Goal: Find specific page/section: Find specific page/section

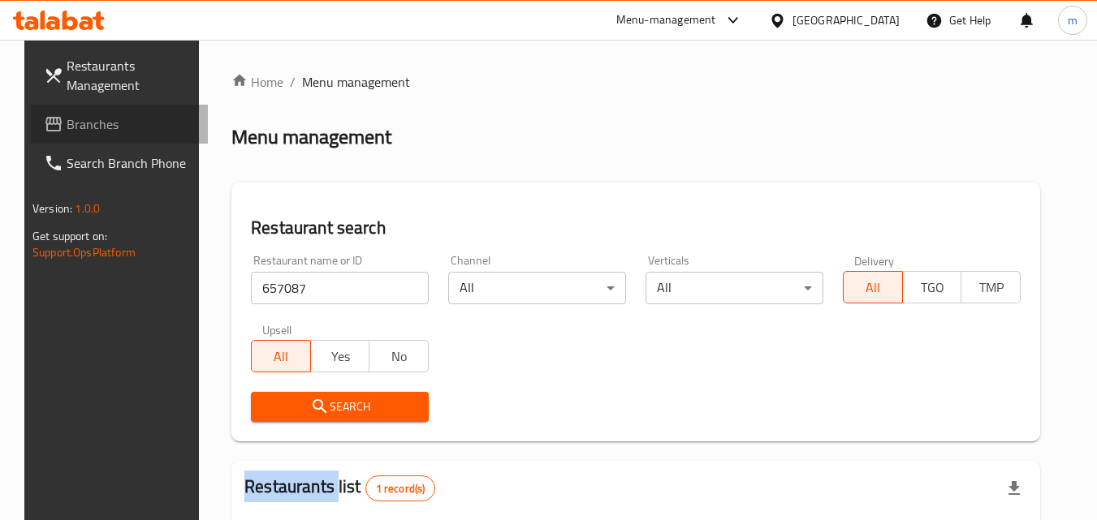
click at [86, 121] on span "Branches" at bounding box center [131, 123] width 128 height 19
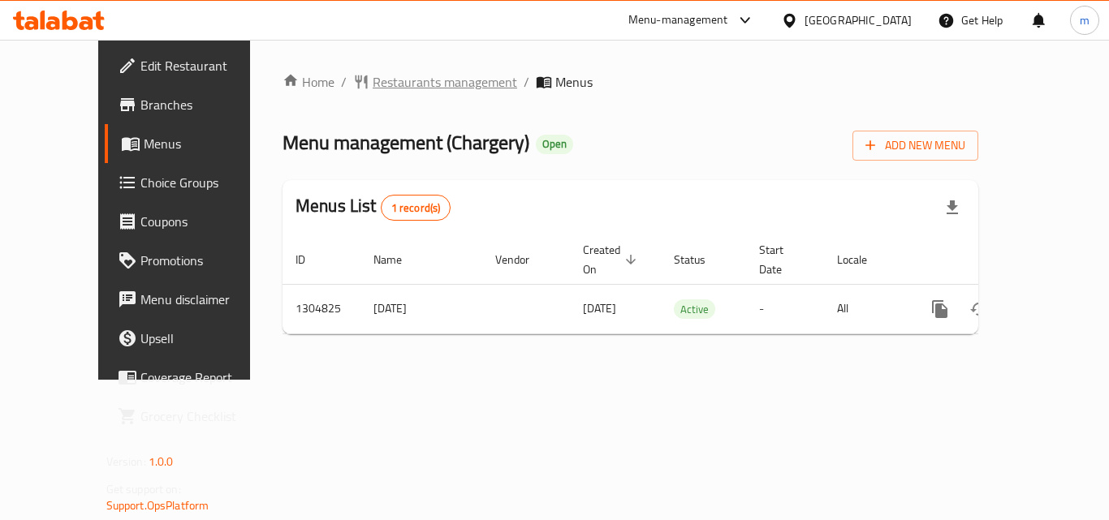
click at [373, 81] on span "Restaurants management" at bounding box center [445, 81] width 145 height 19
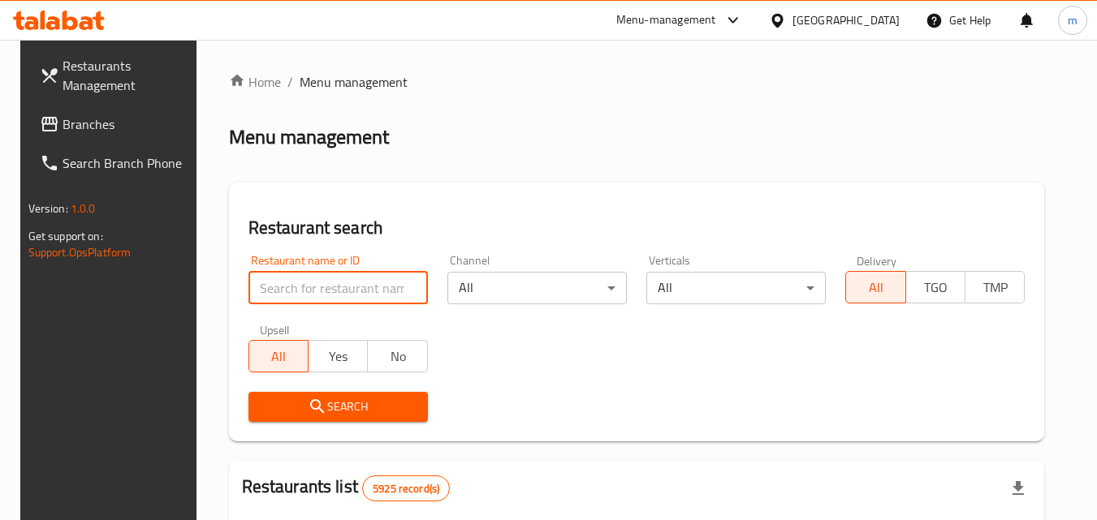
click at [300, 287] on input "search" at bounding box center [337, 288] width 179 height 32
paste input "692727"
type input "692727"
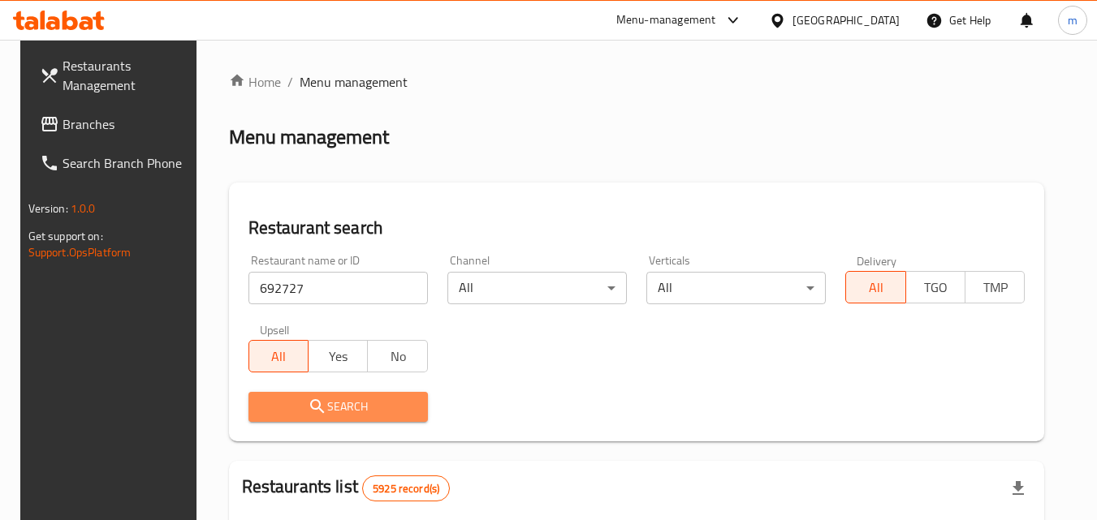
click at [317, 408] on icon "submit" at bounding box center [317, 406] width 19 height 19
click at [317, 408] on div at bounding box center [548, 260] width 1097 height 520
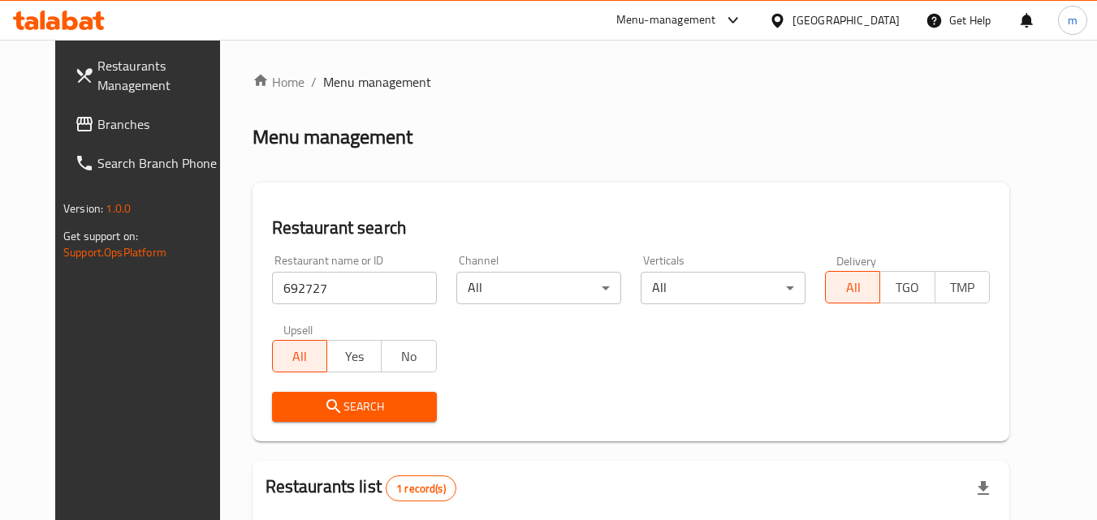
click at [871, 20] on div "[GEOGRAPHIC_DATA]" at bounding box center [846, 20] width 107 height 18
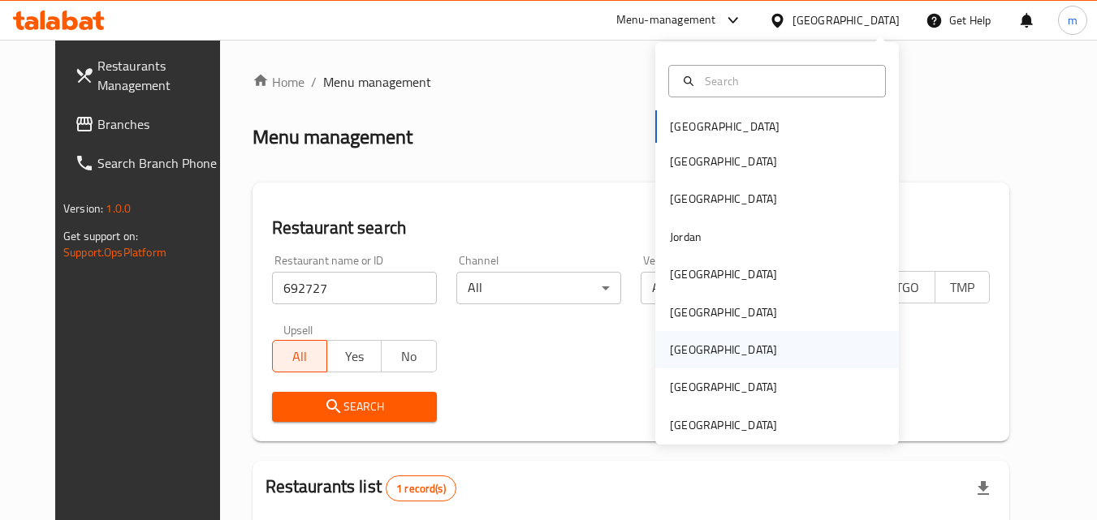
click at [698, 352] on div "[GEOGRAPHIC_DATA]" at bounding box center [723, 349] width 133 height 37
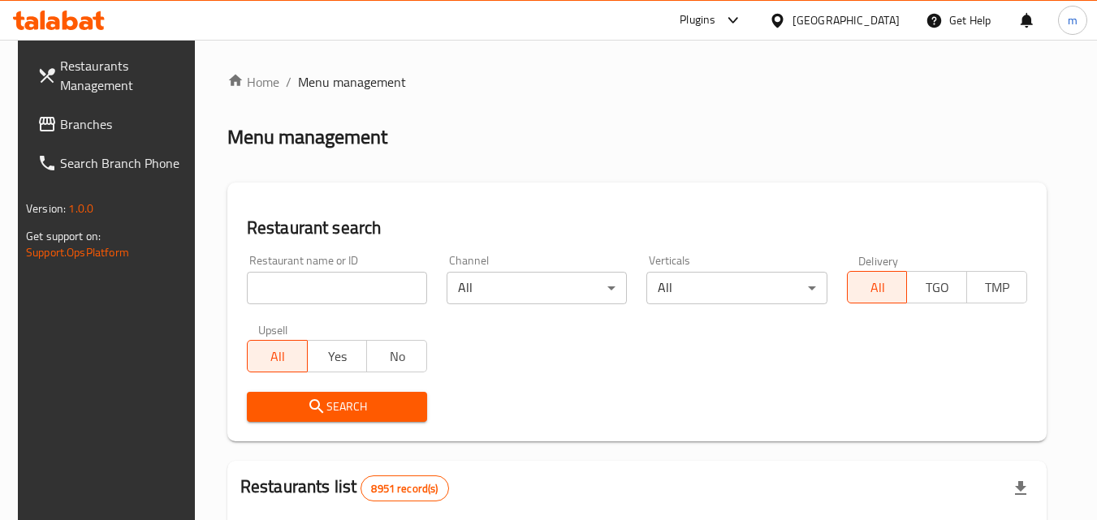
click at [61, 118] on span "Branches" at bounding box center [124, 123] width 128 height 19
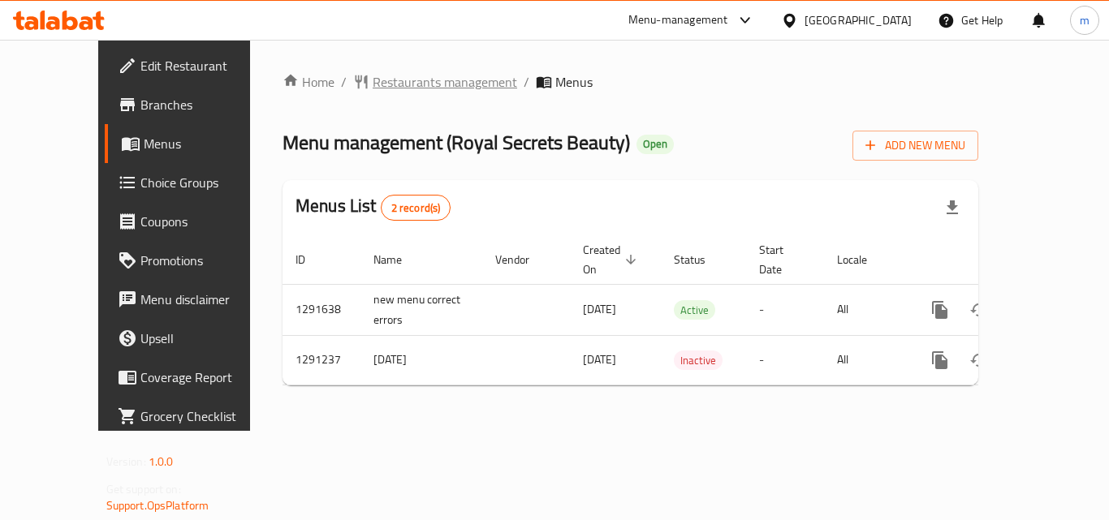
click at [373, 80] on span "Restaurants management" at bounding box center [445, 81] width 145 height 19
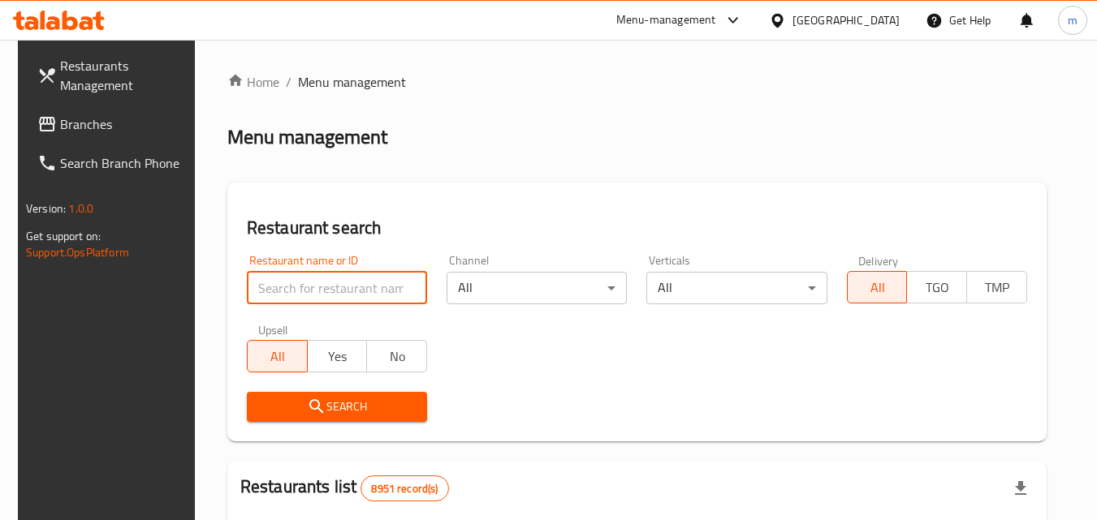
click at [309, 283] on input "search" at bounding box center [337, 288] width 180 height 32
paste input "698502"
type input "698502"
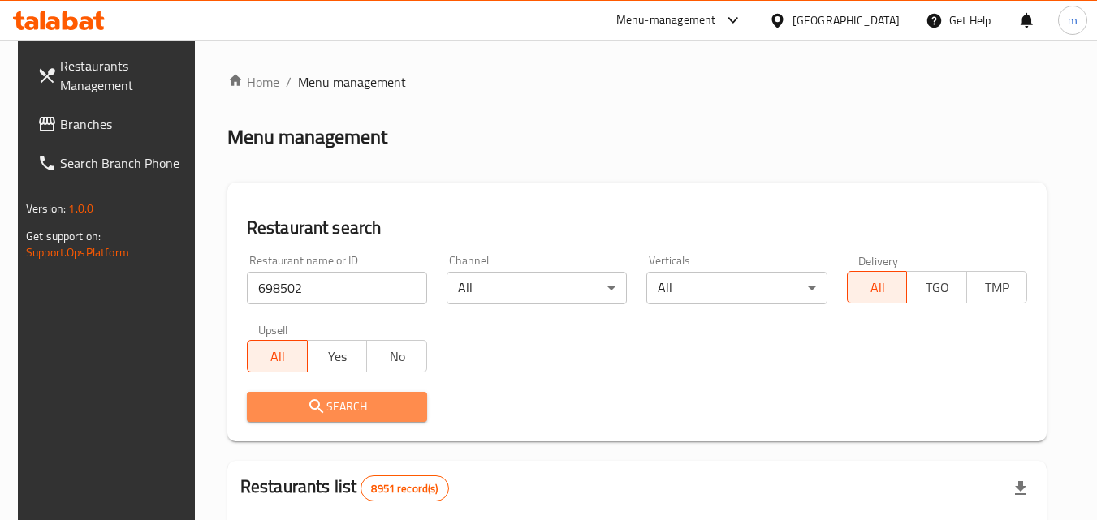
click at [325, 405] on span "Search" at bounding box center [337, 407] width 154 height 20
click at [325, 405] on div at bounding box center [548, 260] width 1097 height 520
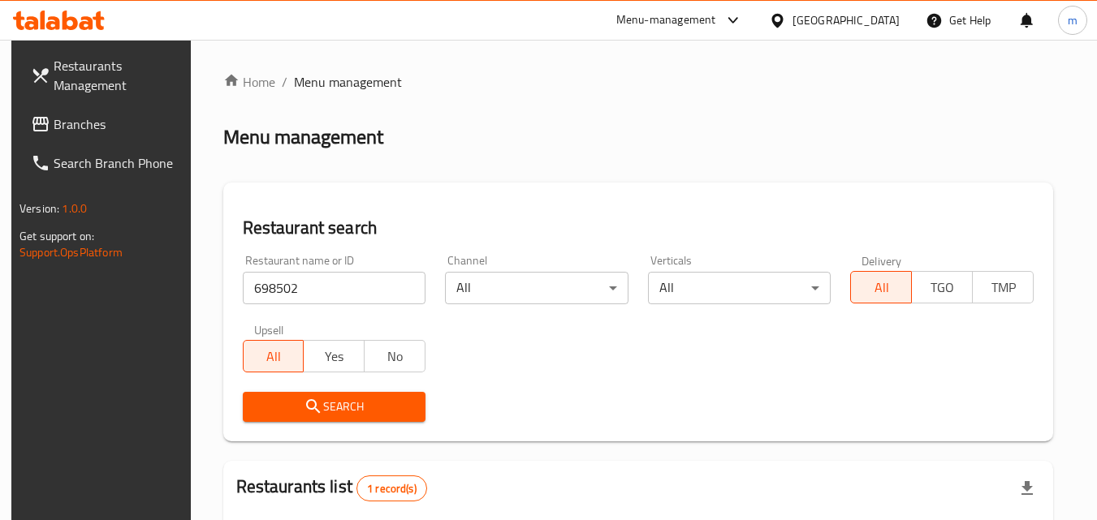
click at [793, 13] on div at bounding box center [781, 20] width 24 height 18
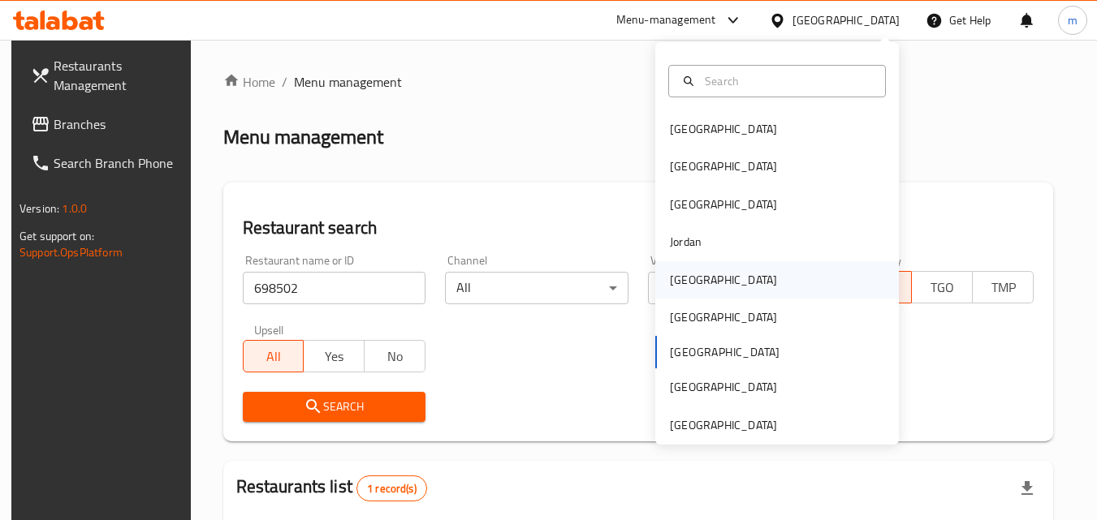
click at [675, 281] on div "[GEOGRAPHIC_DATA]" at bounding box center [723, 280] width 107 height 18
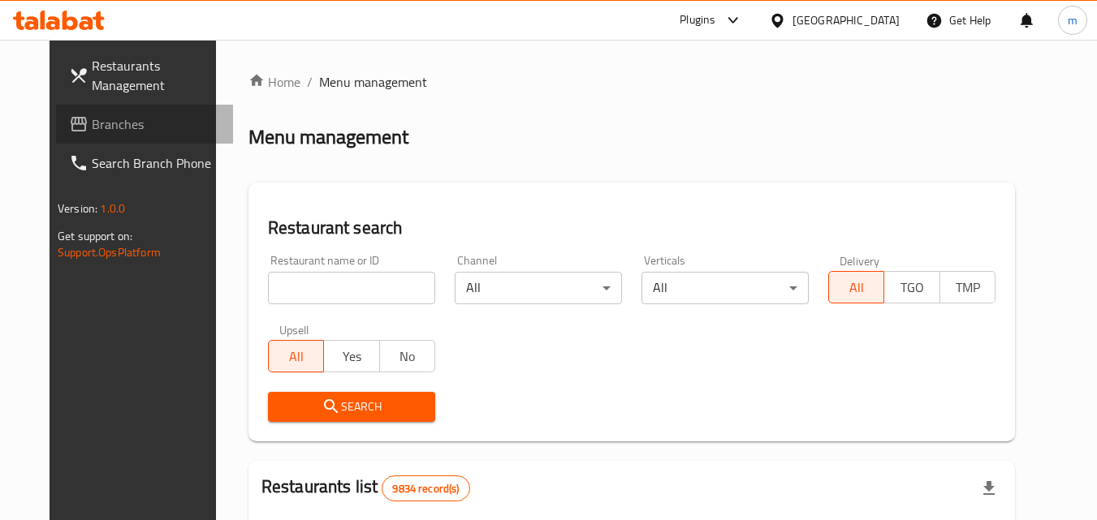
click at [92, 118] on span "Branches" at bounding box center [156, 123] width 128 height 19
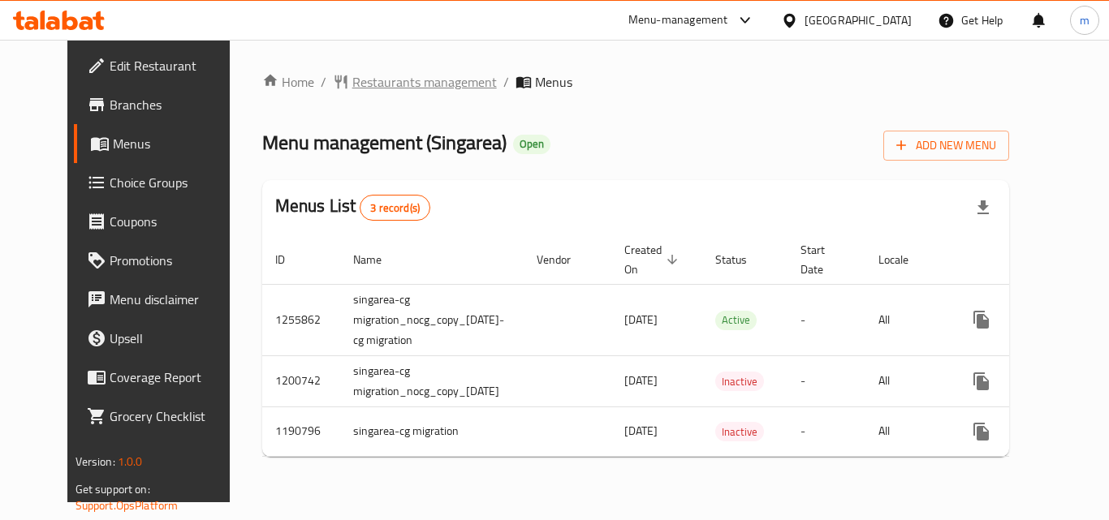
click at [352, 82] on span "Restaurants management" at bounding box center [424, 81] width 145 height 19
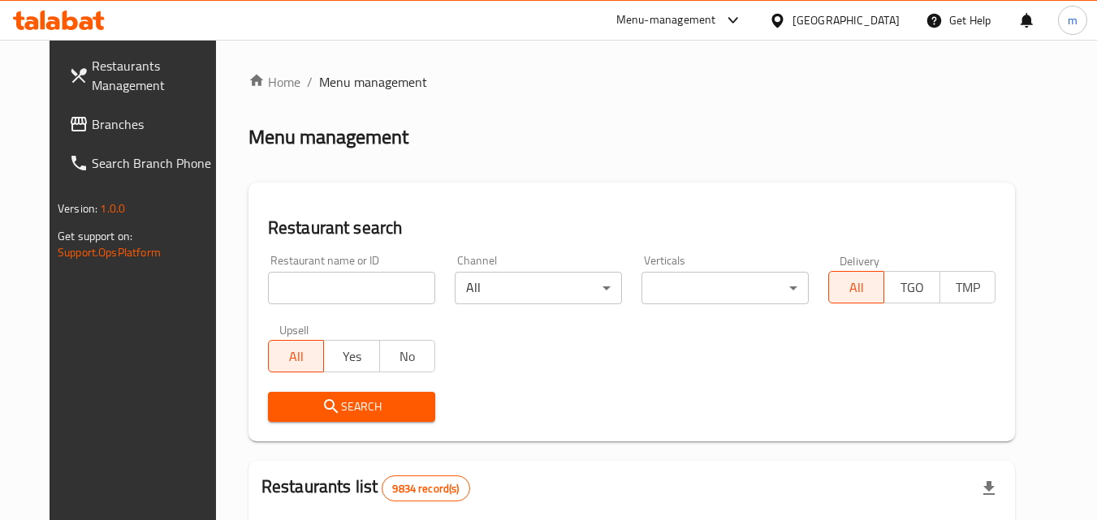
click at [333, 290] on input "search" at bounding box center [351, 288] width 167 height 32
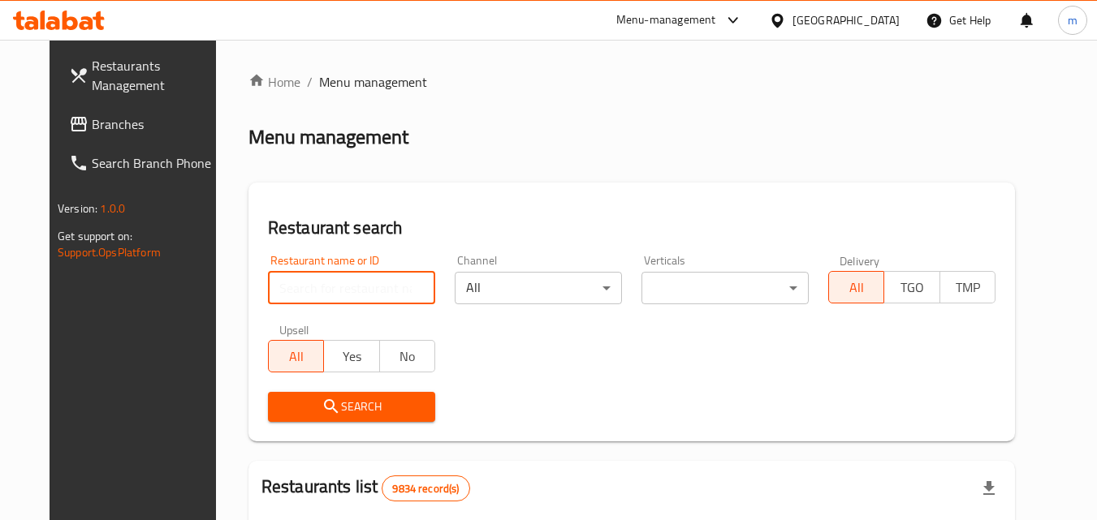
paste input "623221"
type input "623221"
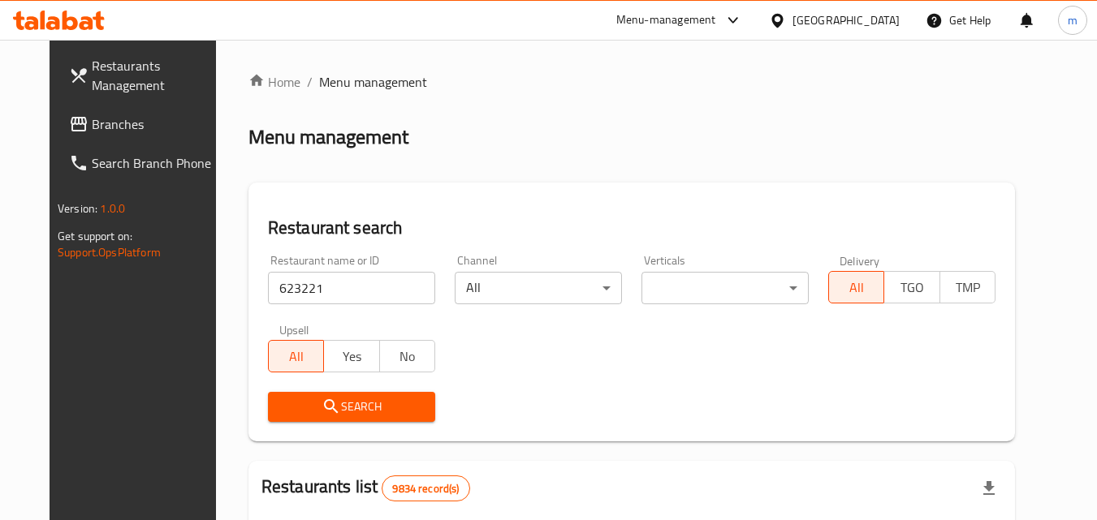
click at [324, 405] on icon "submit" at bounding box center [331, 406] width 14 height 14
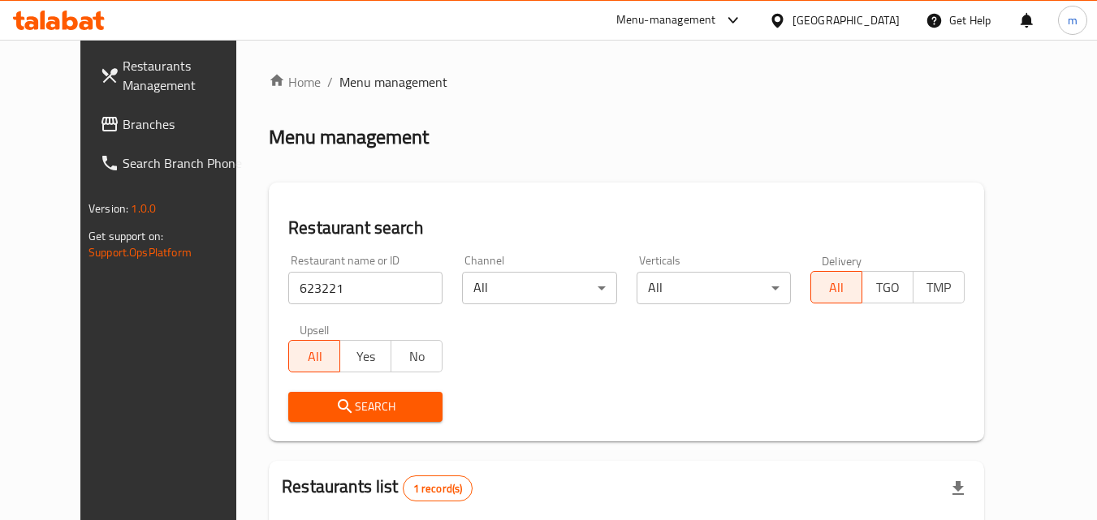
click at [876, 6] on div "[GEOGRAPHIC_DATA]" at bounding box center [834, 20] width 157 height 39
click at [870, 23] on div "[GEOGRAPHIC_DATA]" at bounding box center [846, 20] width 107 height 18
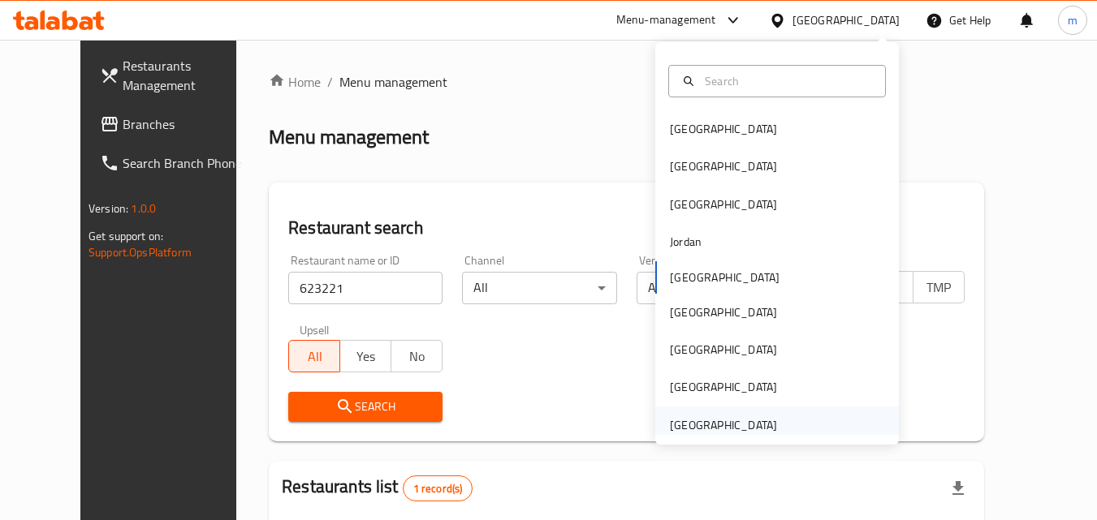
click at [726, 425] on div "[GEOGRAPHIC_DATA]" at bounding box center [723, 426] width 107 height 18
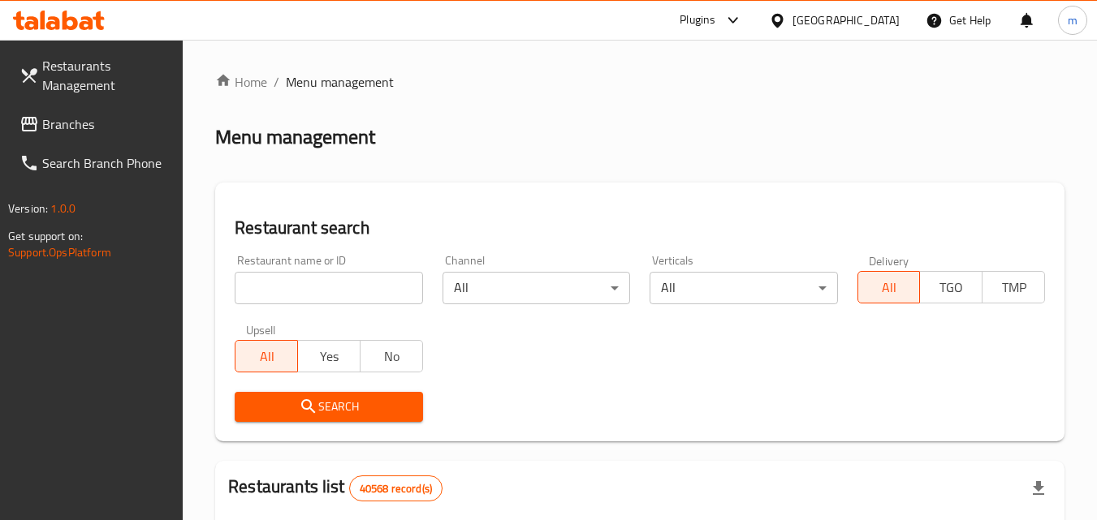
click at [70, 127] on span "Branches" at bounding box center [106, 123] width 128 height 19
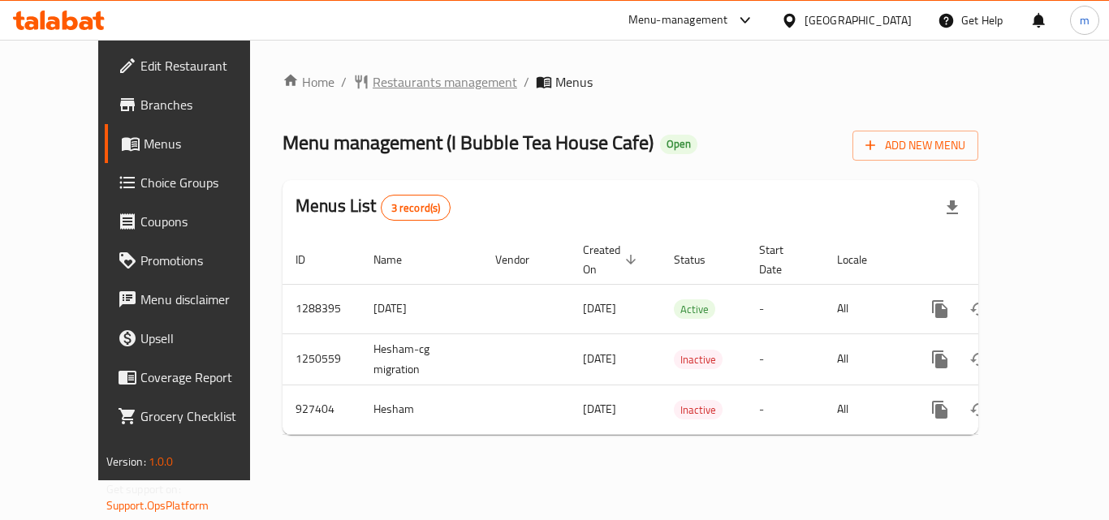
click at [399, 85] on span "Restaurants management" at bounding box center [445, 81] width 145 height 19
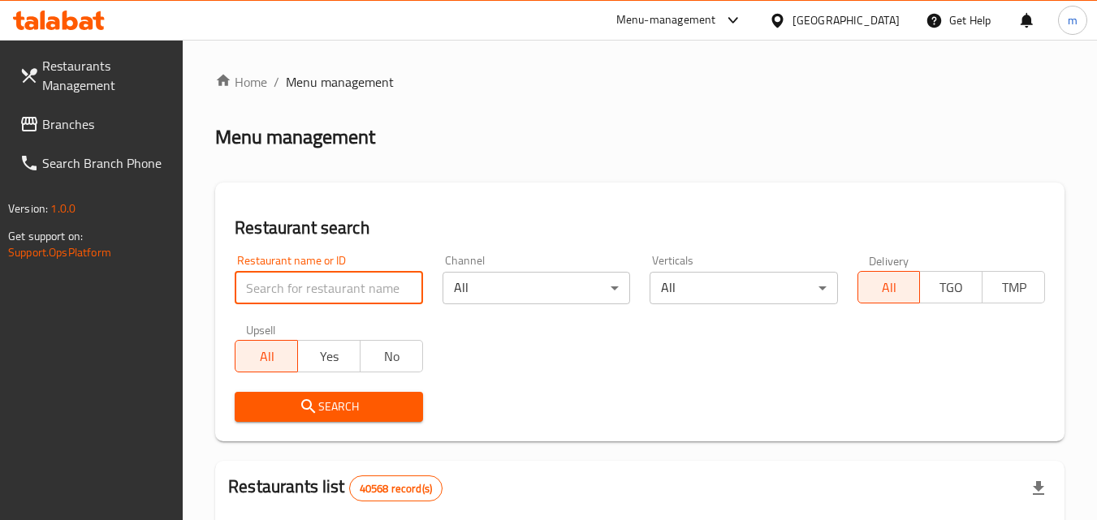
click at [320, 284] on input "search" at bounding box center [329, 288] width 188 height 32
paste input "658825"
type input "658825"
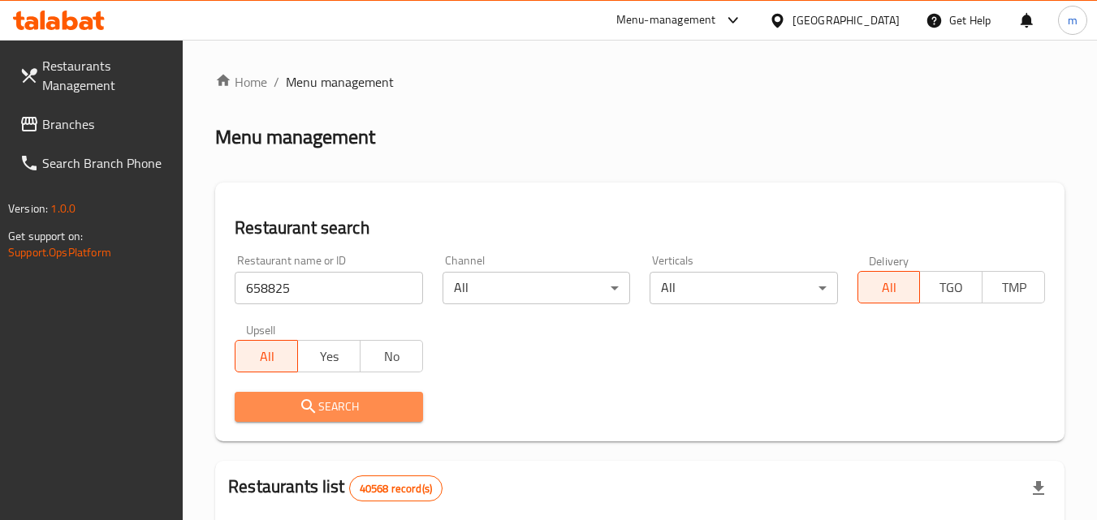
click at [287, 406] on span "Search" at bounding box center [329, 407] width 162 height 20
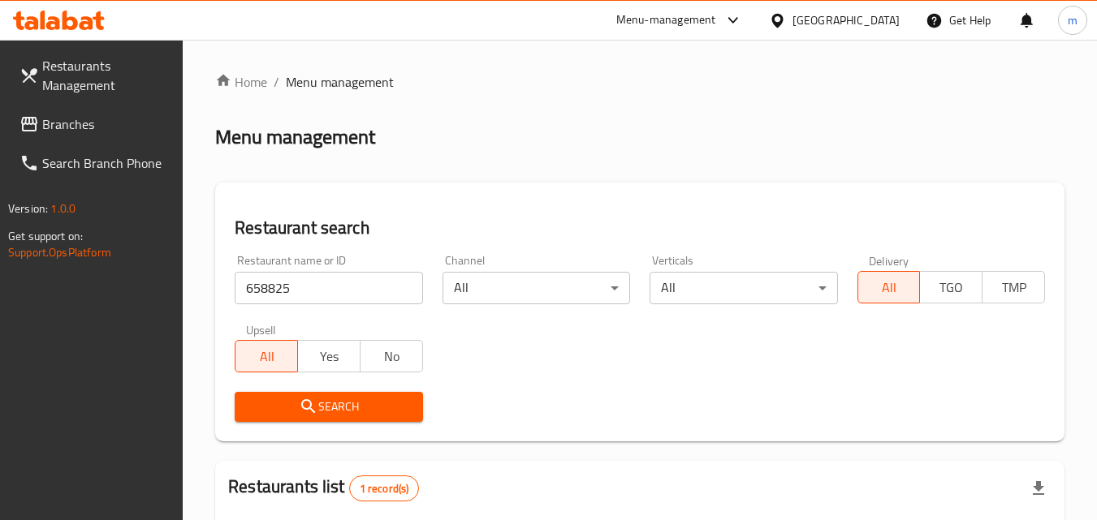
click at [875, 23] on div "[GEOGRAPHIC_DATA]" at bounding box center [846, 20] width 107 height 18
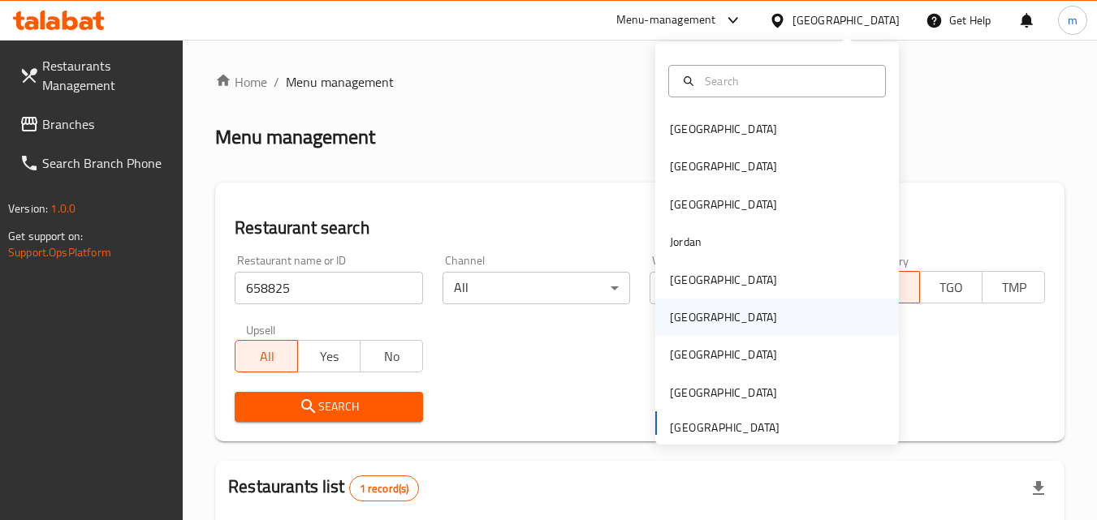
click at [685, 317] on div "[GEOGRAPHIC_DATA]" at bounding box center [723, 318] width 107 height 18
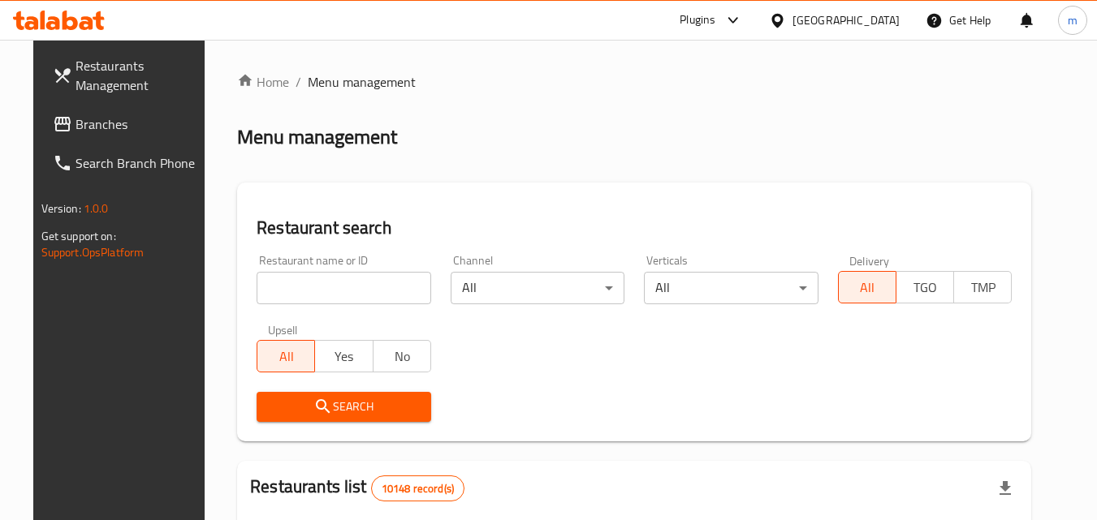
click at [76, 123] on span "Branches" at bounding box center [140, 123] width 128 height 19
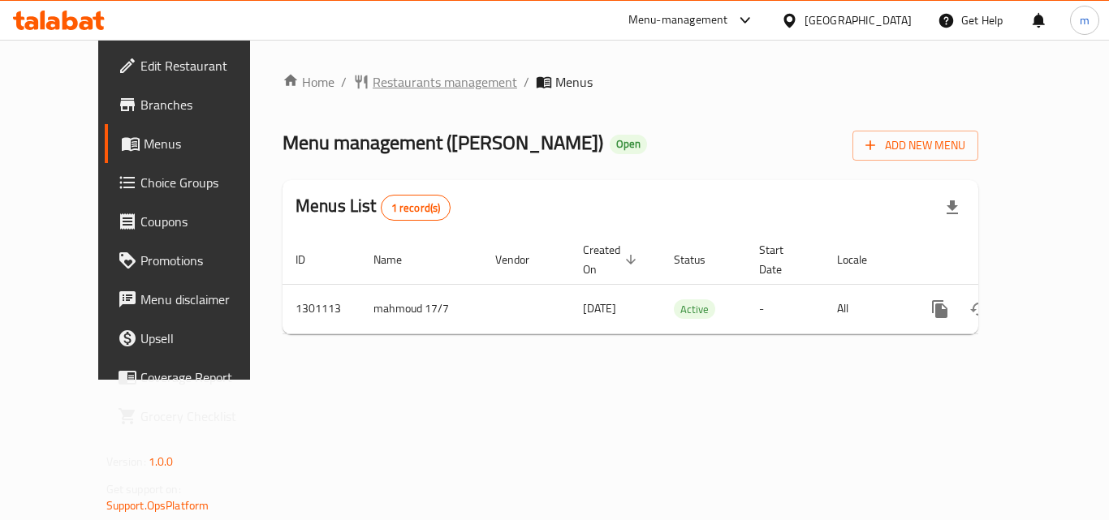
click at [379, 80] on span "Restaurants management" at bounding box center [445, 81] width 145 height 19
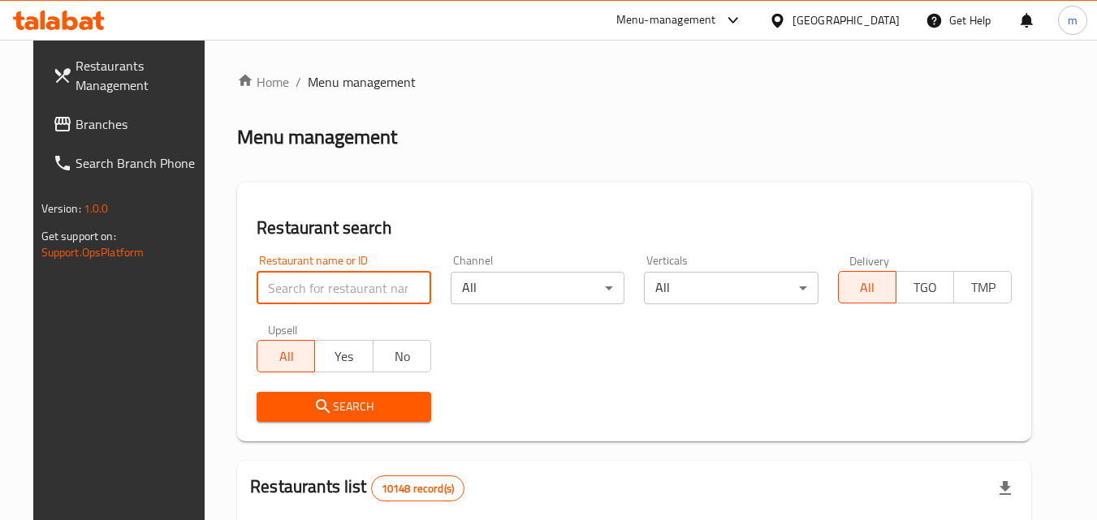
click at [331, 284] on input "search" at bounding box center [344, 288] width 175 height 32
paste input "701902"
type input "701902"
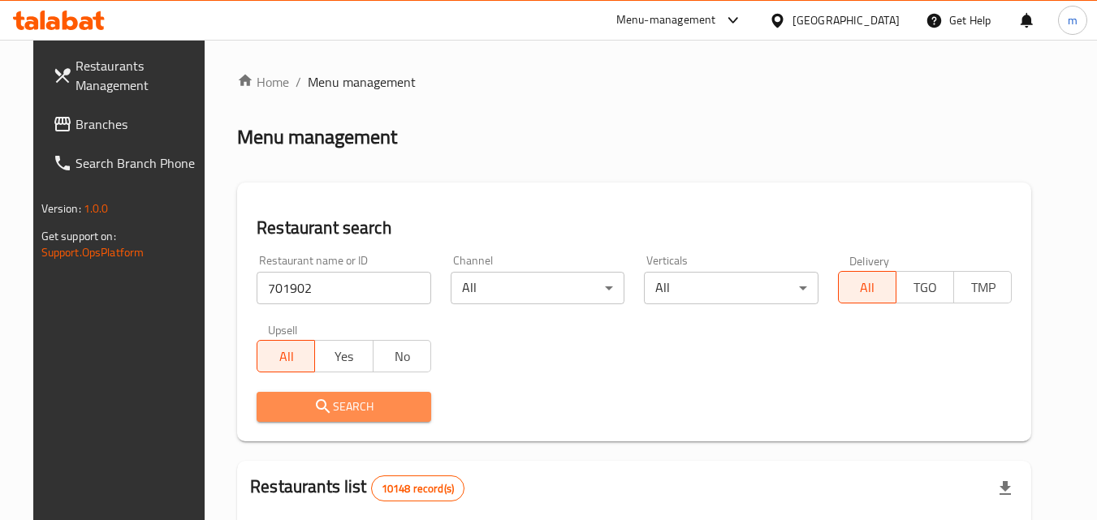
click at [319, 413] on span "Search" at bounding box center [344, 407] width 149 height 20
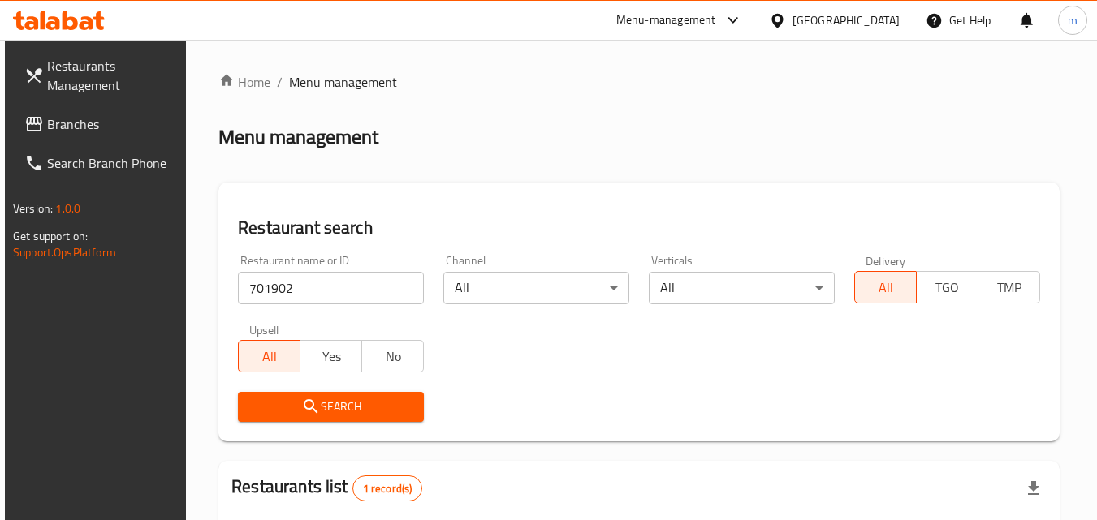
click at [892, 22] on div "[GEOGRAPHIC_DATA]" at bounding box center [846, 20] width 107 height 18
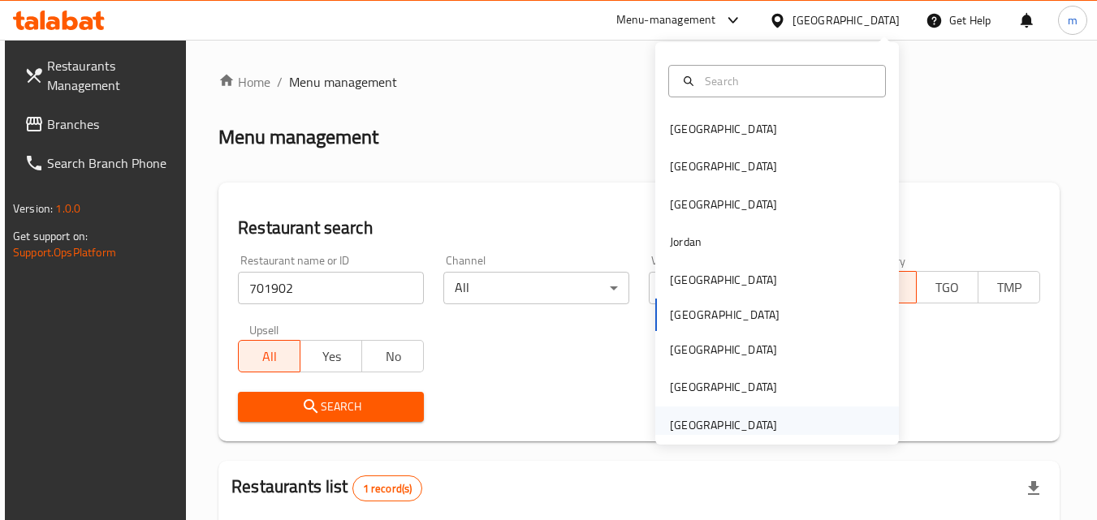
click at [781, 423] on div "[GEOGRAPHIC_DATA]" at bounding box center [777, 425] width 244 height 37
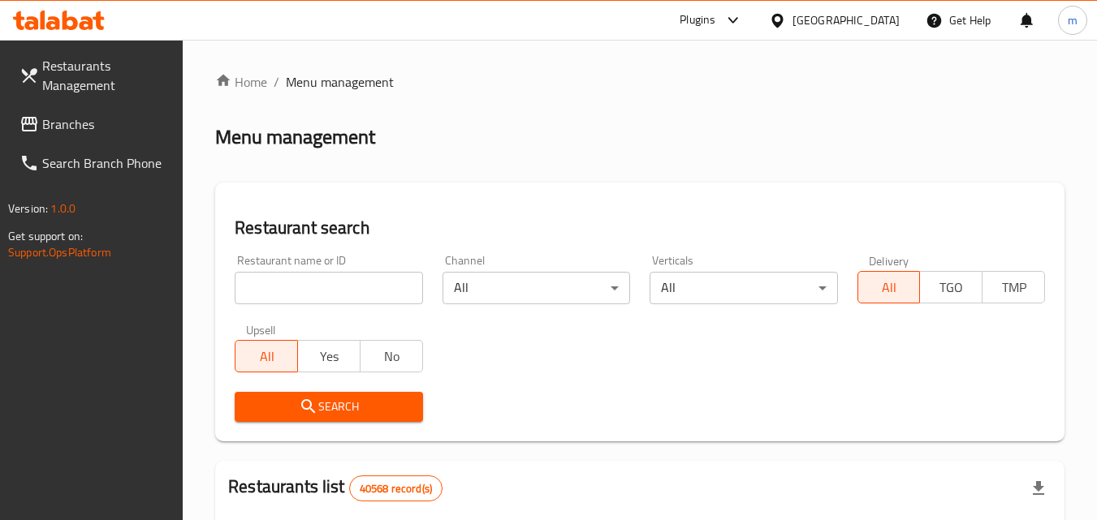
click at [103, 128] on span "Branches" at bounding box center [106, 123] width 128 height 19
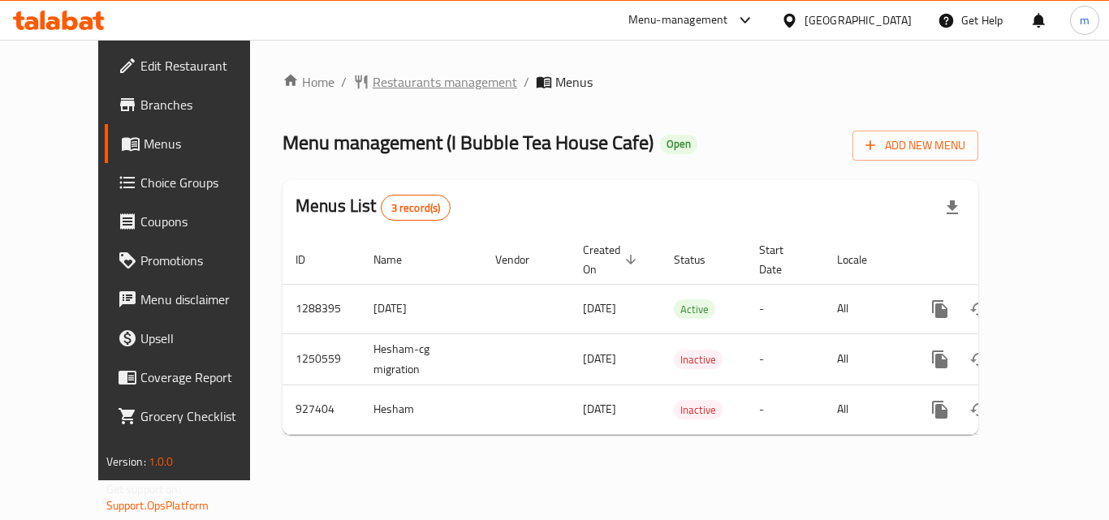
click at [392, 84] on span "Restaurants management" at bounding box center [445, 81] width 145 height 19
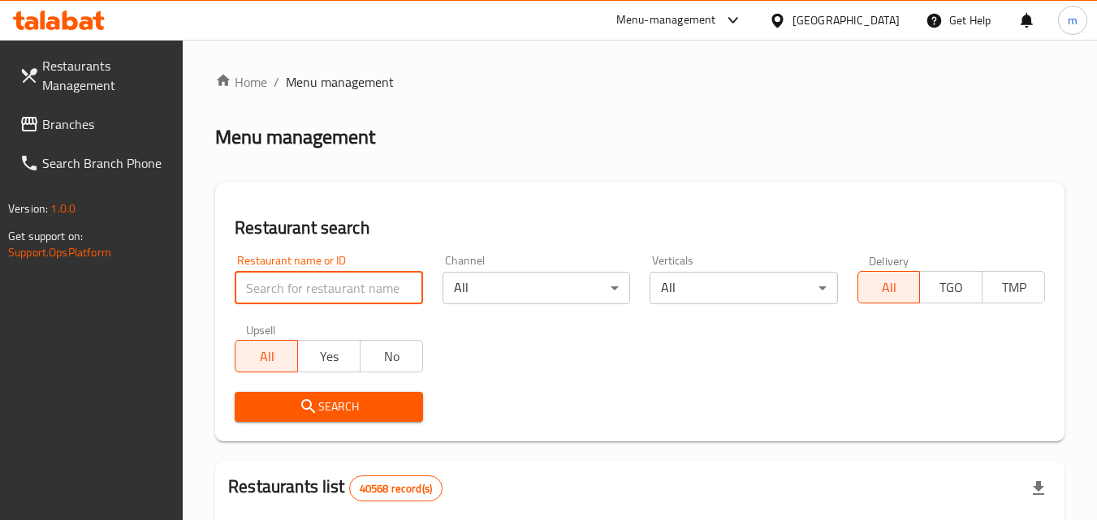
click at [326, 285] on input "search" at bounding box center [329, 288] width 188 height 32
paste input "658825"
type input "658825"
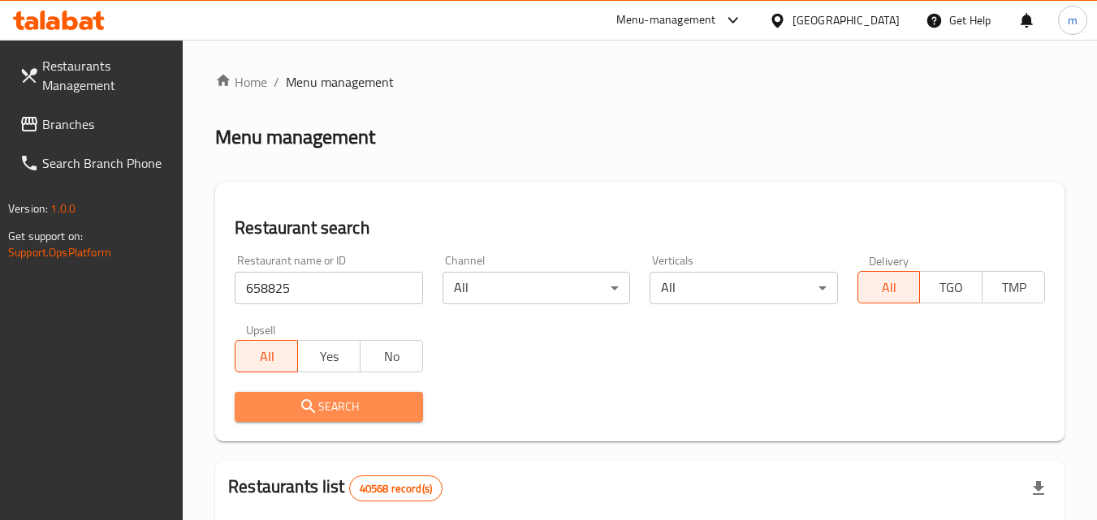
click at [329, 404] on span "Search" at bounding box center [329, 407] width 162 height 20
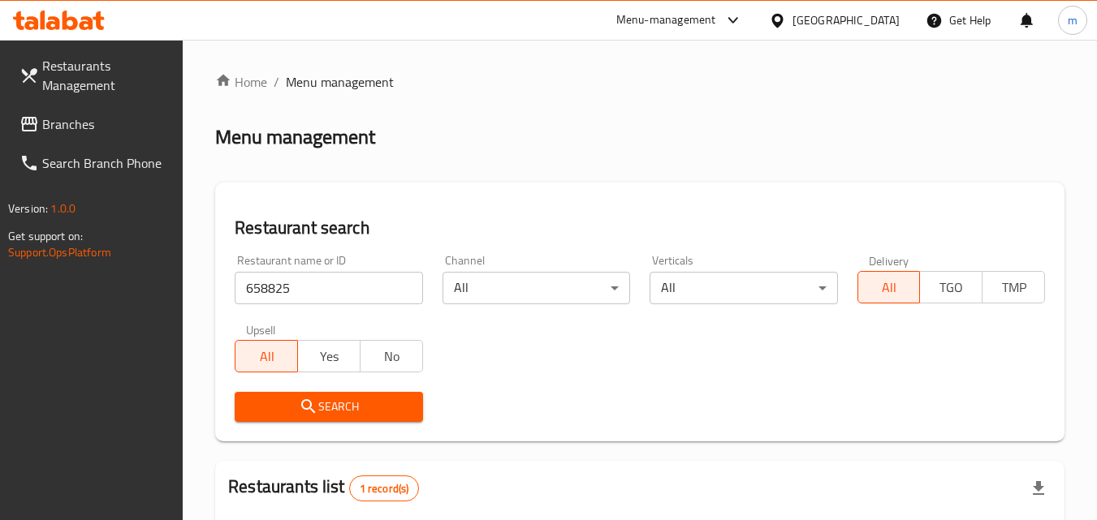
click at [828, 27] on div "[GEOGRAPHIC_DATA]" at bounding box center [846, 20] width 107 height 18
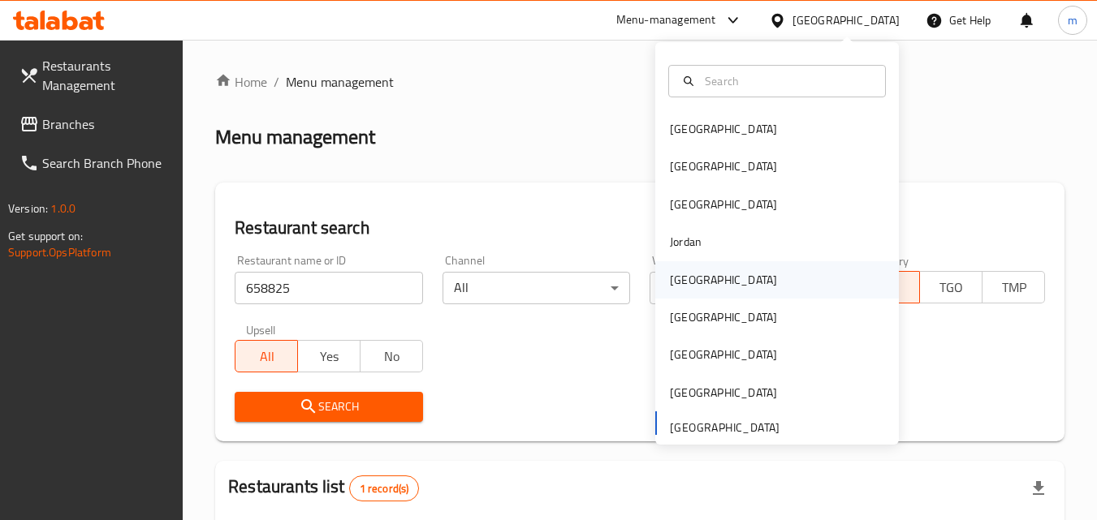
click at [711, 282] on div "Kuwait" at bounding box center [777, 279] width 244 height 37
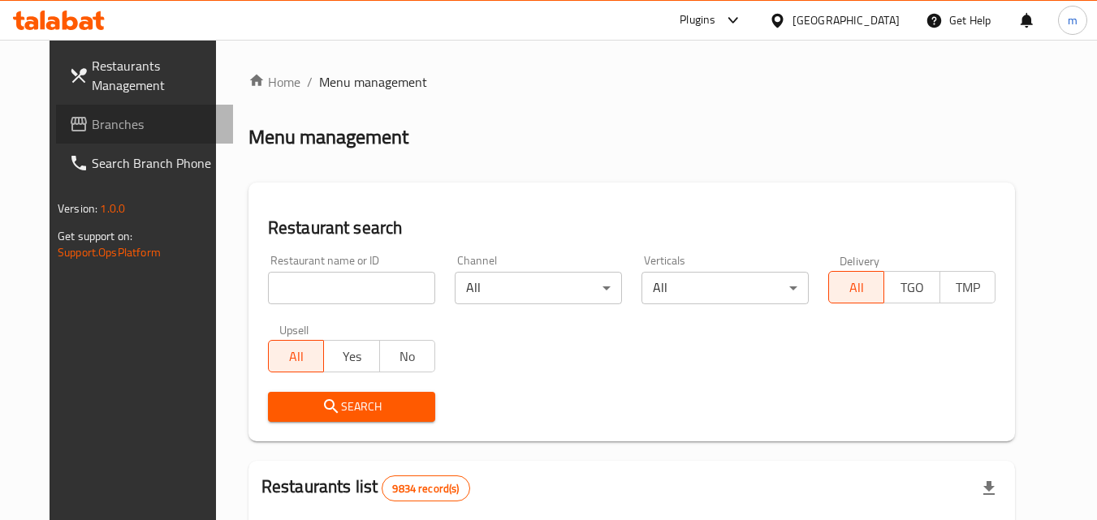
click at [98, 124] on span "Branches" at bounding box center [156, 123] width 128 height 19
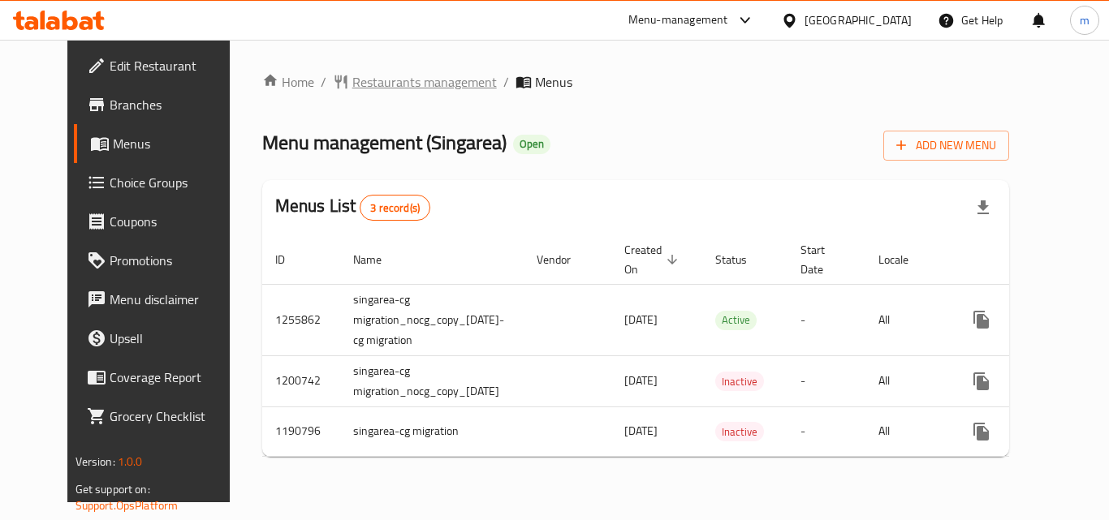
click at [366, 84] on span "Restaurants management" at bounding box center [424, 81] width 145 height 19
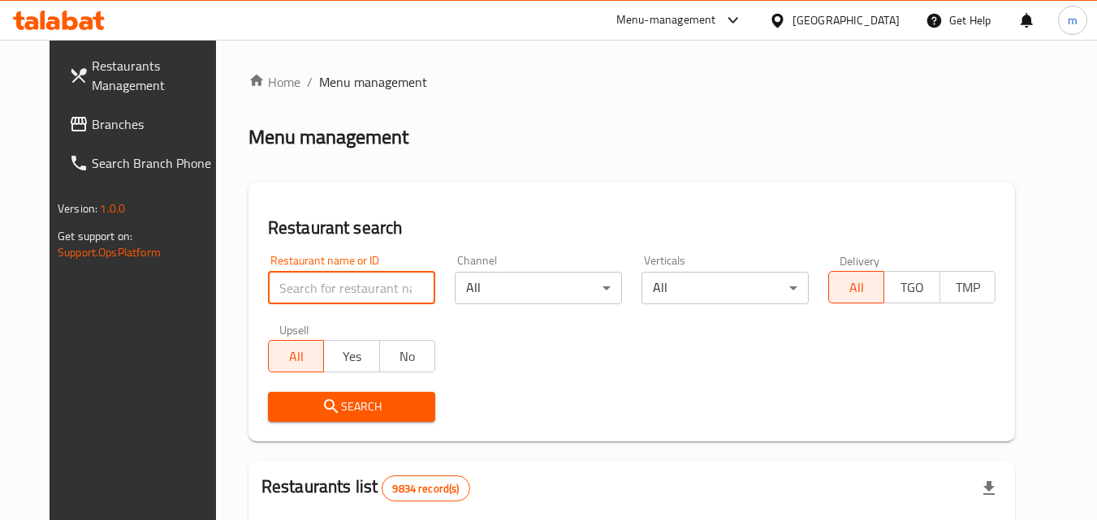
click at [332, 293] on input "search" at bounding box center [351, 288] width 167 height 32
paste input "623221"
type input "623221"
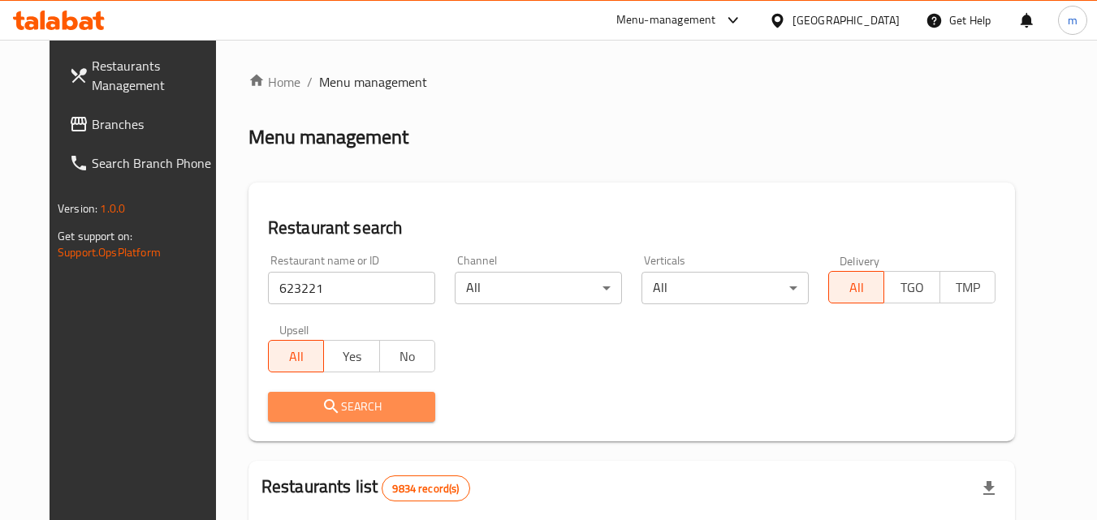
click at [346, 402] on span "Search" at bounding box center [351, 407] width 141 height 20
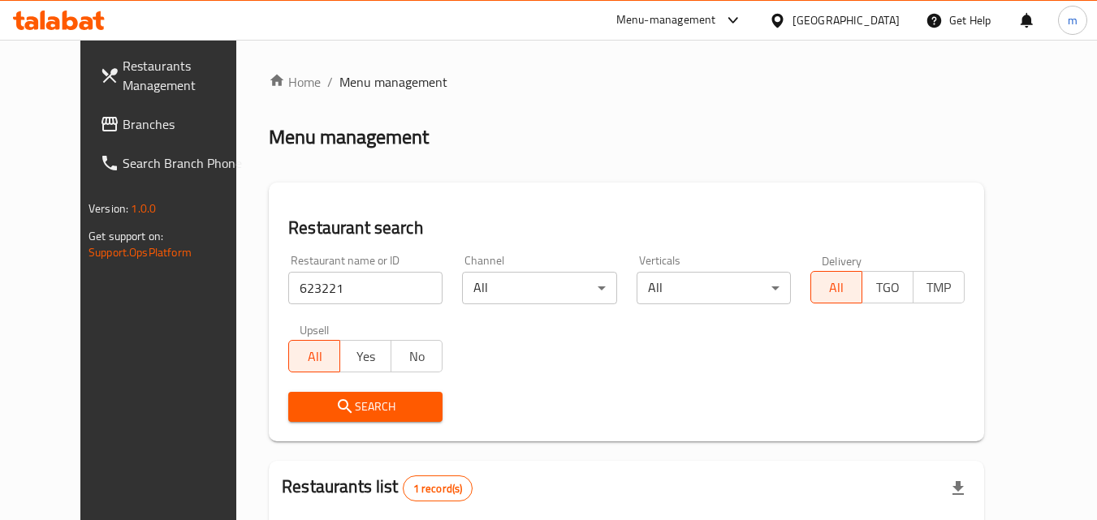
click at [783, 18] on icon at bounding box center [776, 20] width 11 height 14
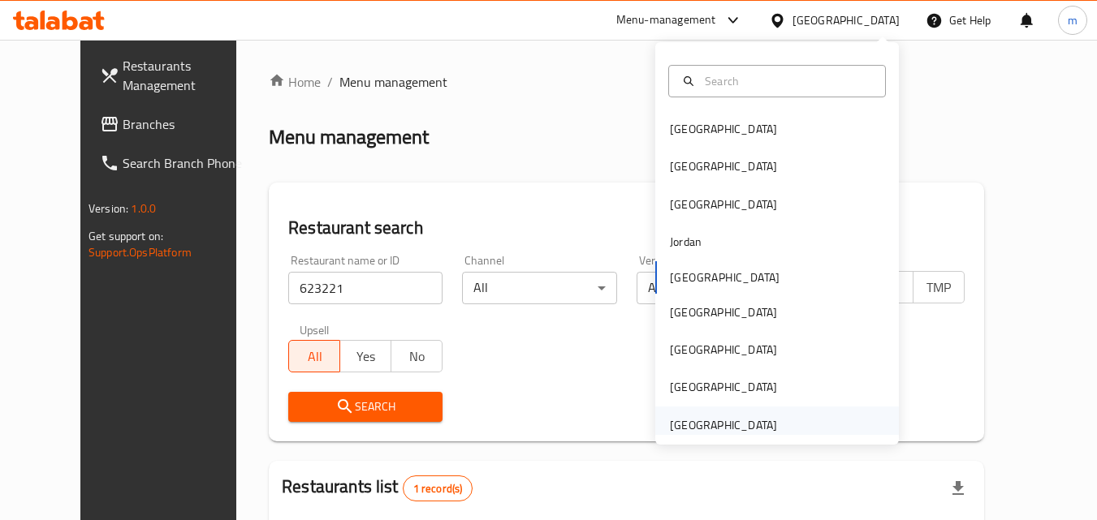
click at [704, 425] on div "[GEOGRAPHIC_DATA]" at bounding box center [723, 426] width 107 height 18
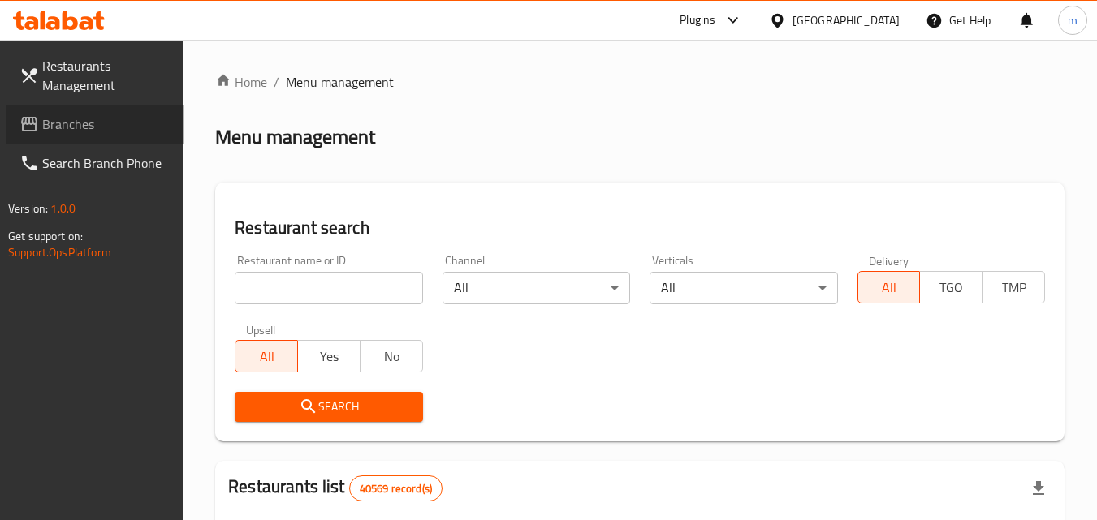
click at [87, 123] on span "Branches" at bounding box center [106, 123] width 128 height 19
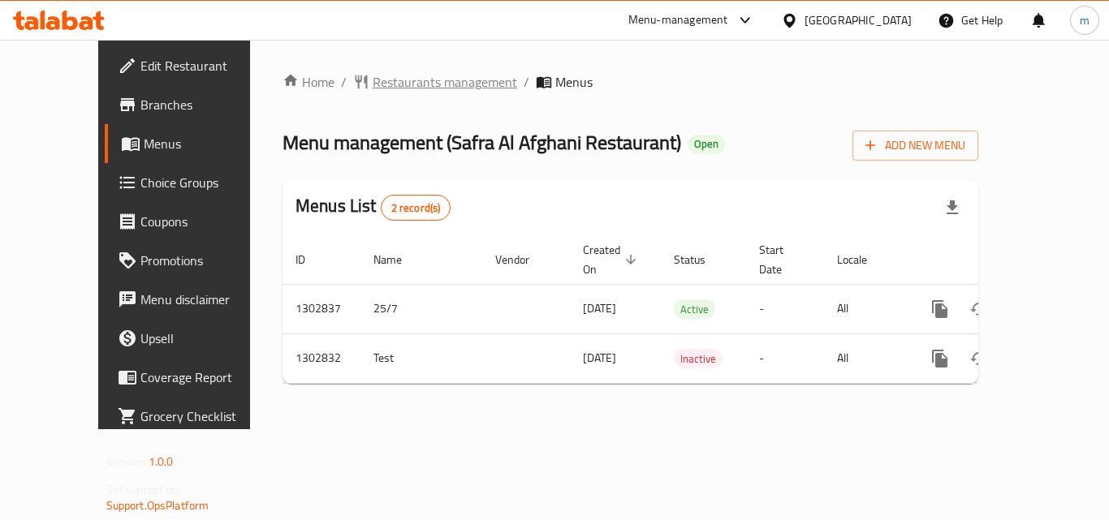
click at [373, 76] on span "Restaurants management" at bounding box center [445, 81] width 145 height 19
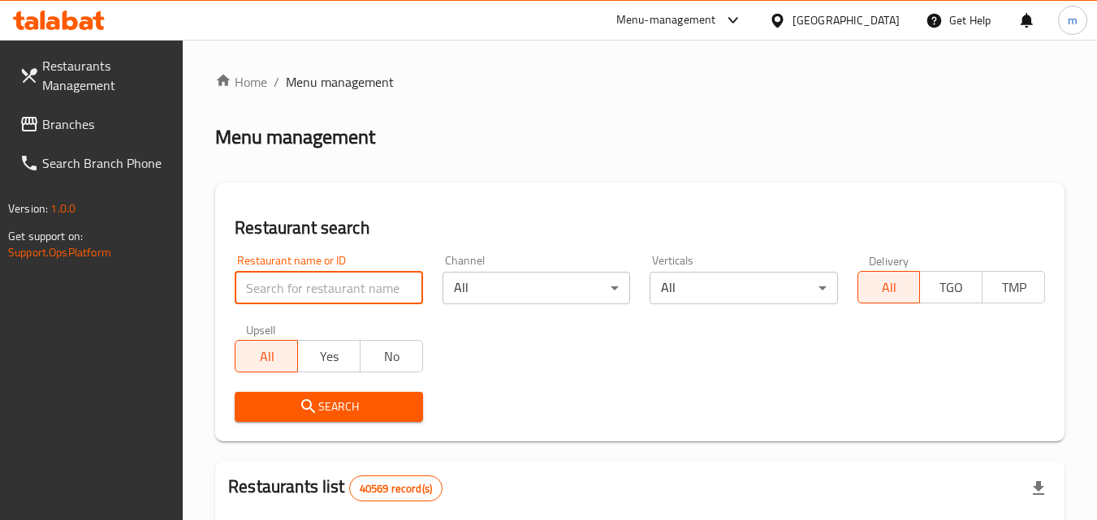
click at [346, 283] on input "search" at bounding box center [329, 288] width 188 height 32
paste input "702564"
type input "702564"
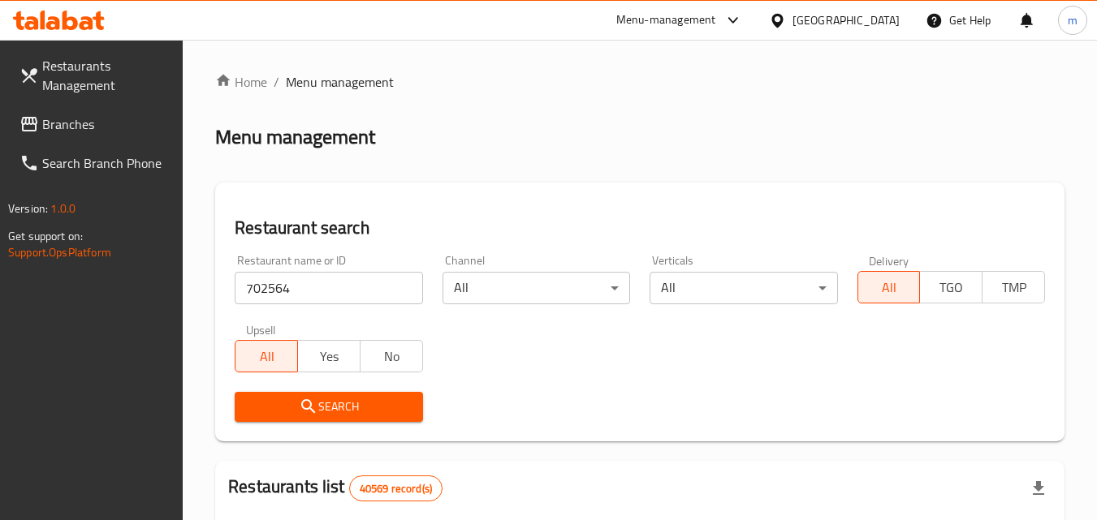
click at [333, 409] on span "Search" at bounding box center [329, 407] width 162 height 20
click at [810, 12] on div "[GEOGRAPHIC_DATA]" at bounding box center [846, 20] width 107 height 18
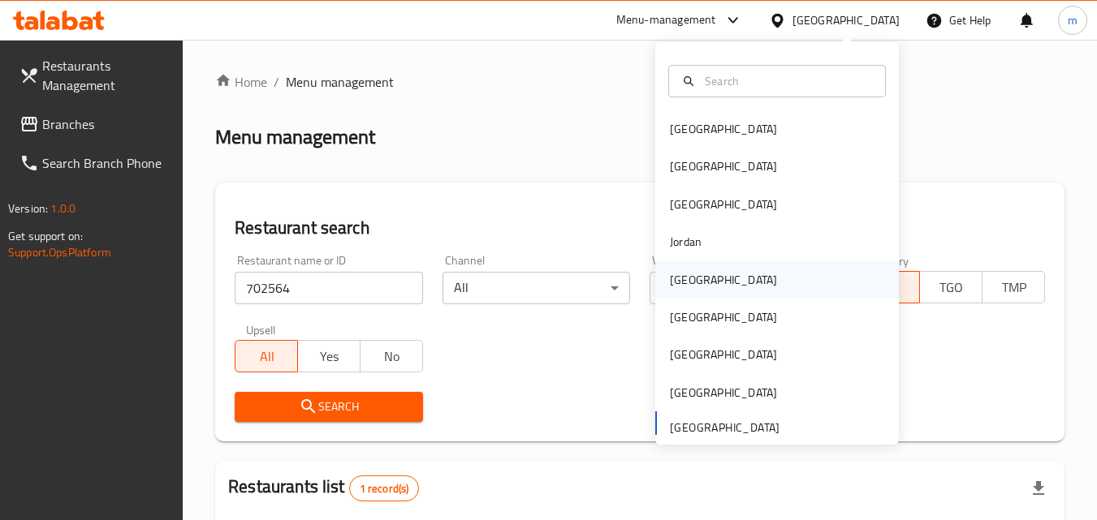
click at [706, 279] on div "[GEOGRAPHIC_DATA]" at bounding box center [777, 279] width 244 height 37
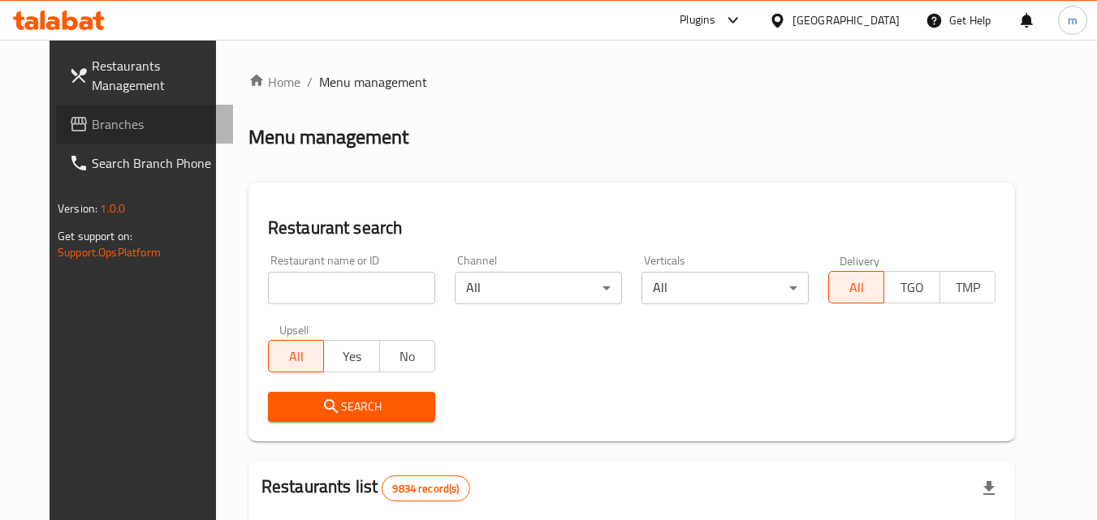
click at [92, 125] on span "Branches" at bounding box center [156, 123] width 128 height 19
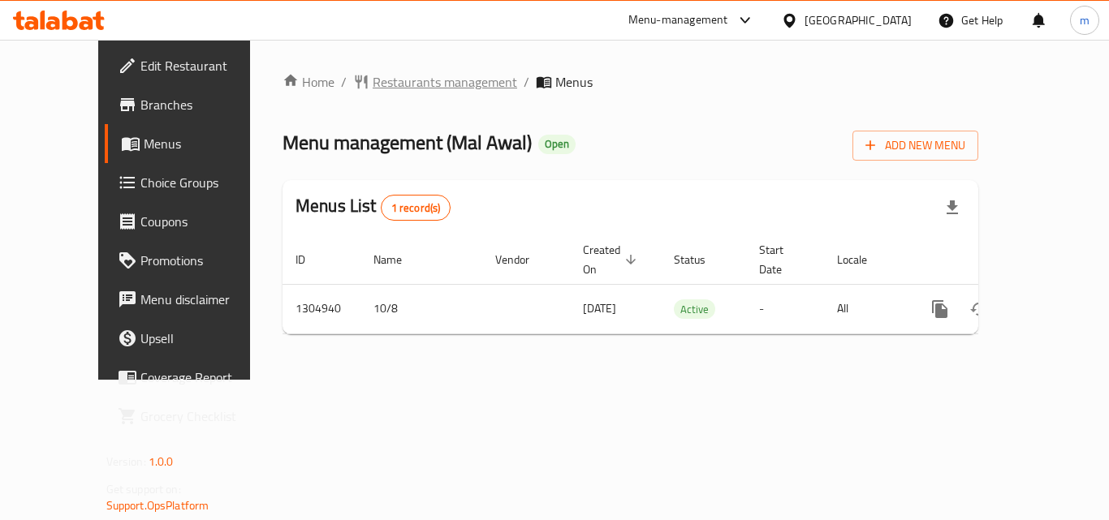
click at [373, 80] on span "Restaurants management" at bounding box center [445, 81] width 145 height 19
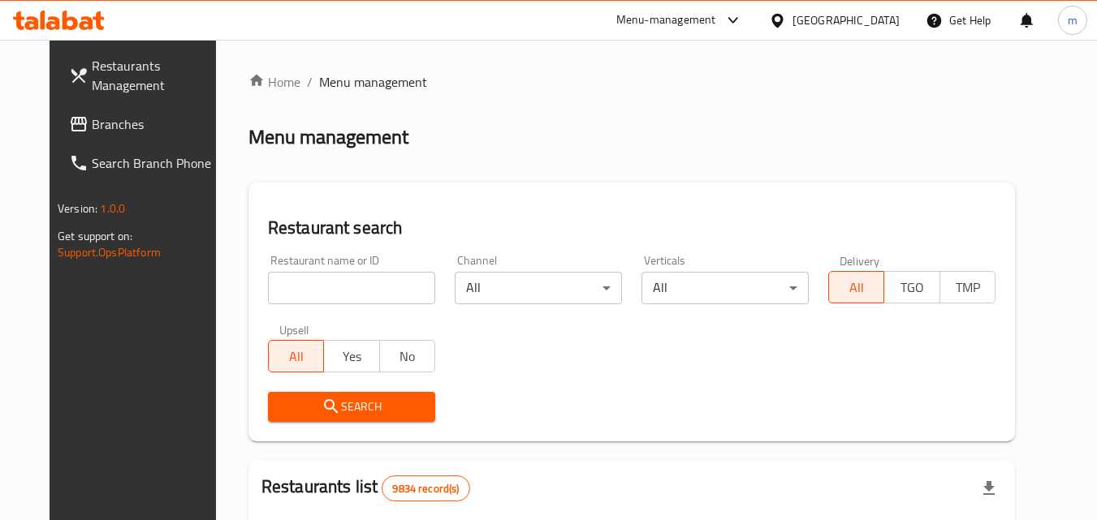
click at [92, 124] on span "Branches" at bounding box center [156, 123] width 128 height 19
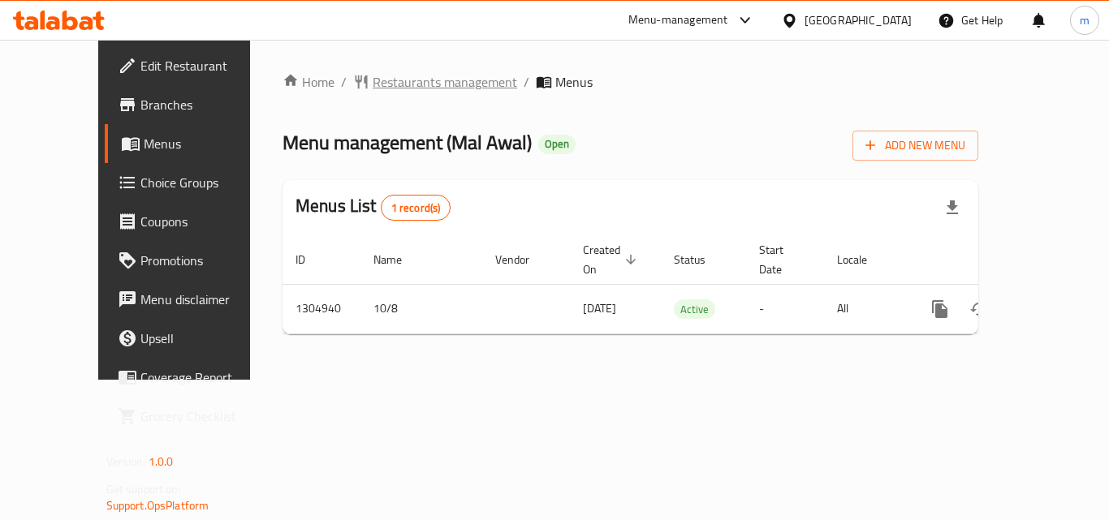
click at [373, 76] on span "Restaurants management" at bounding box center [445, 81] width 145 height 19
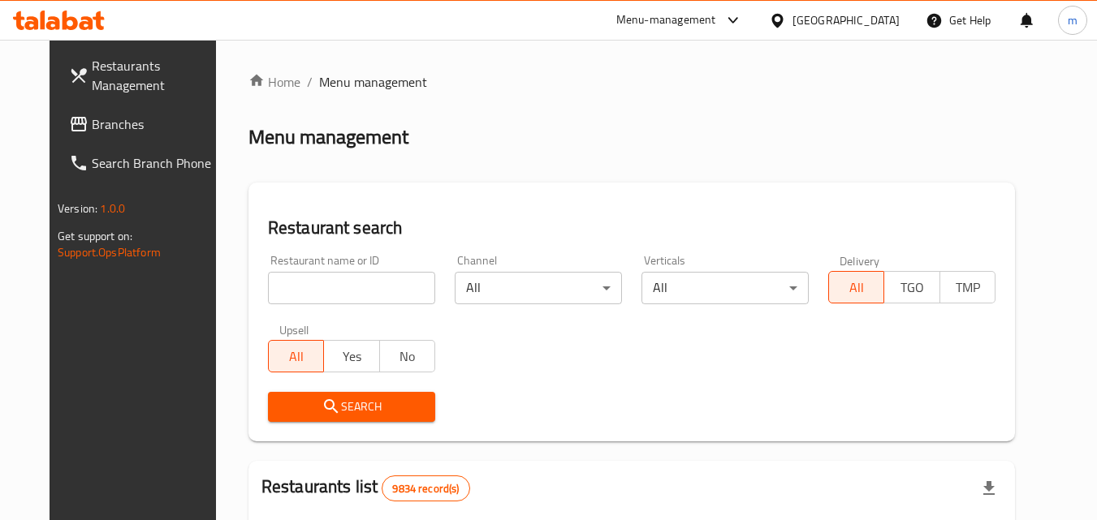
click at [346, 276] on input "search" at bounding box center [351, 288] width 167 height 32
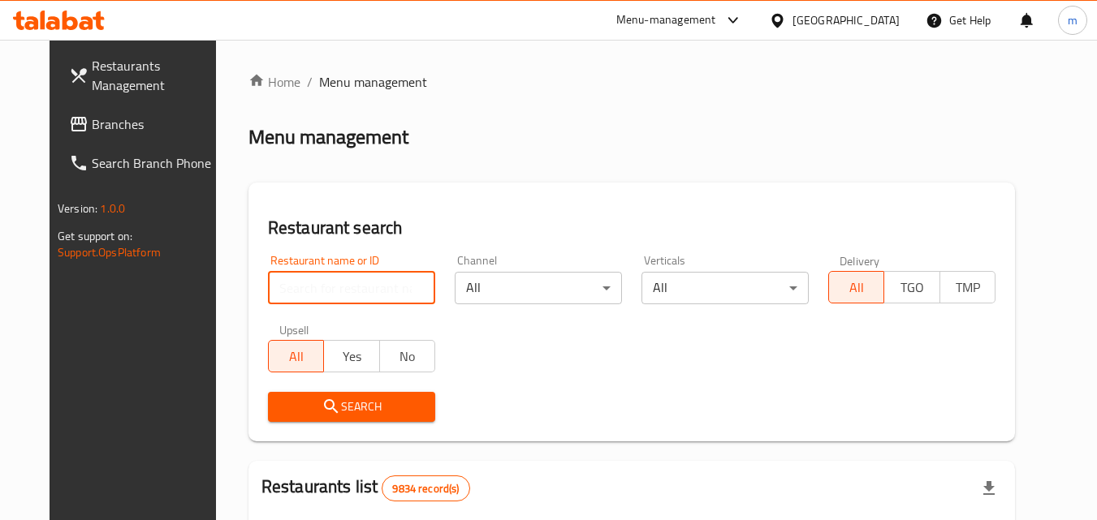
paste input "703448"
type input "703448"
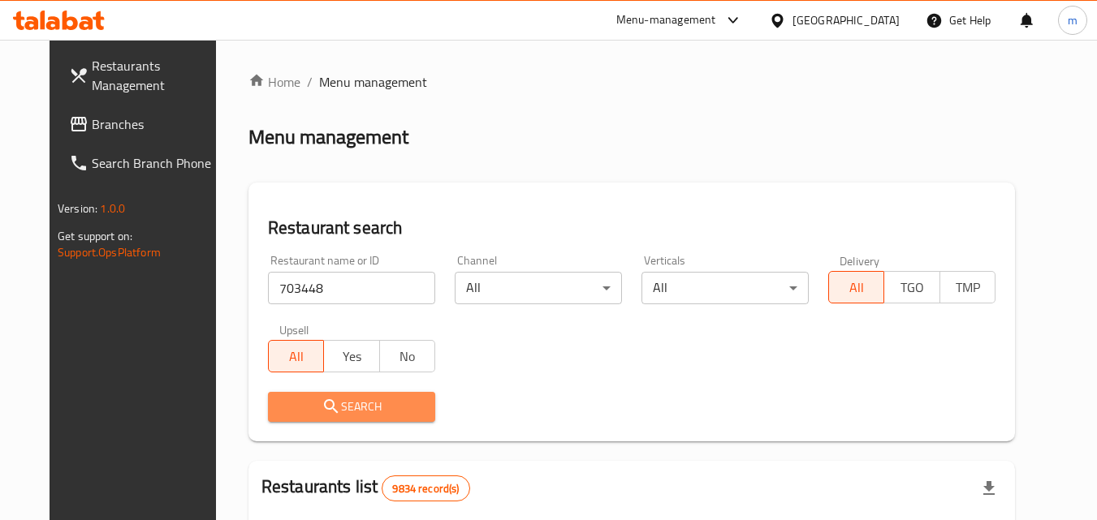
click at [359, 411] on span "Search" at bounding box center [351, 407] width 141 height 20
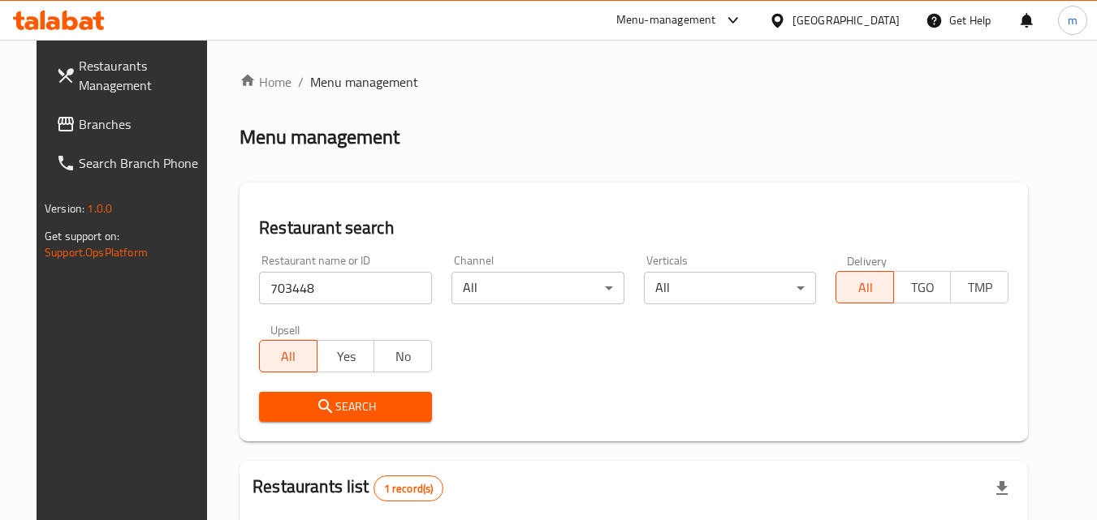
click at [892, 26] on div "[GEOGRAPHIC_DATA]" at bounding box center [846, 20] width 107 height 18
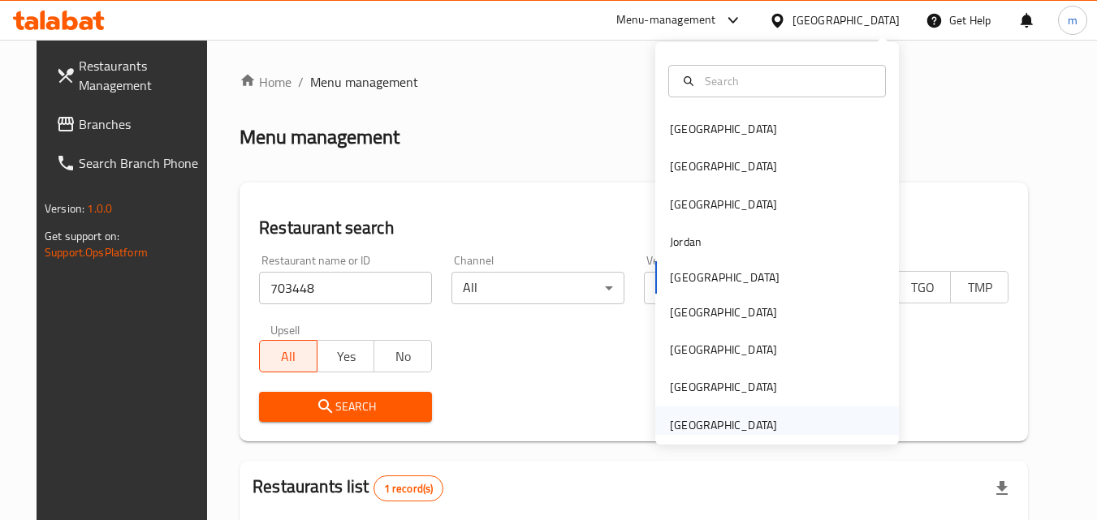
click at [736, 425] on div "[GEOGRAPHIC_DATA]" at bounding box center [723, 426] width 107 height 18
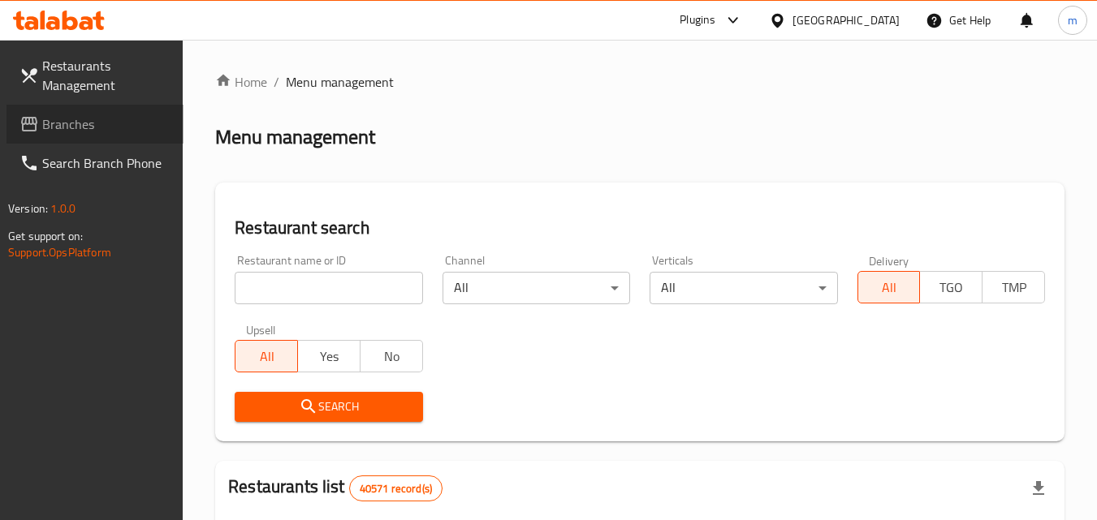
click at [54, 122] on span "Branches" at bounding box center [106, 123] width 128 height 19
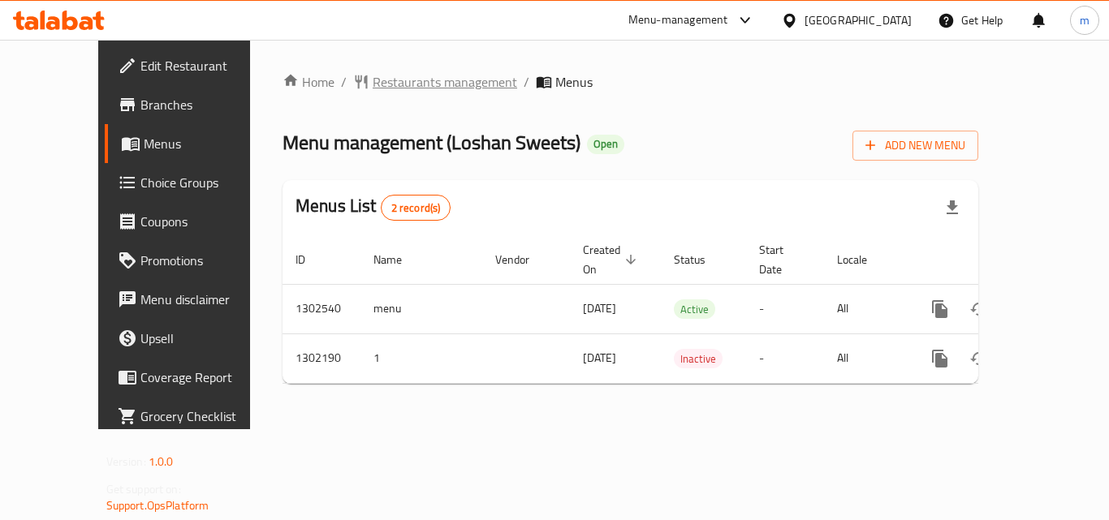
click at [373, 78] on span "Restaurants management" at bounding box center [445, 81] width 145 height 19
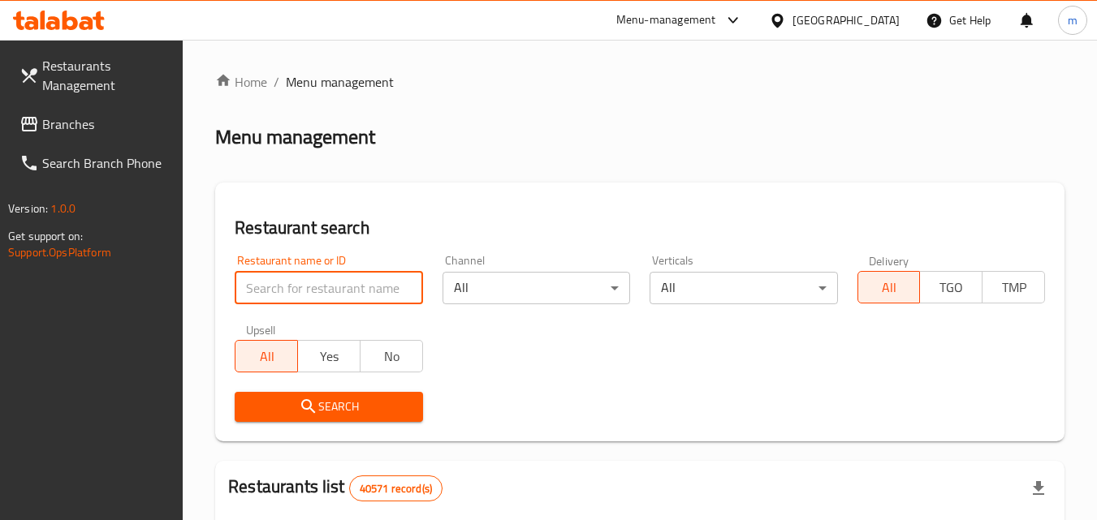
click at [340, 296] on input "search" at bounding box center [329, 288] width 188 height 32
paste input "702327"
type input "702327"
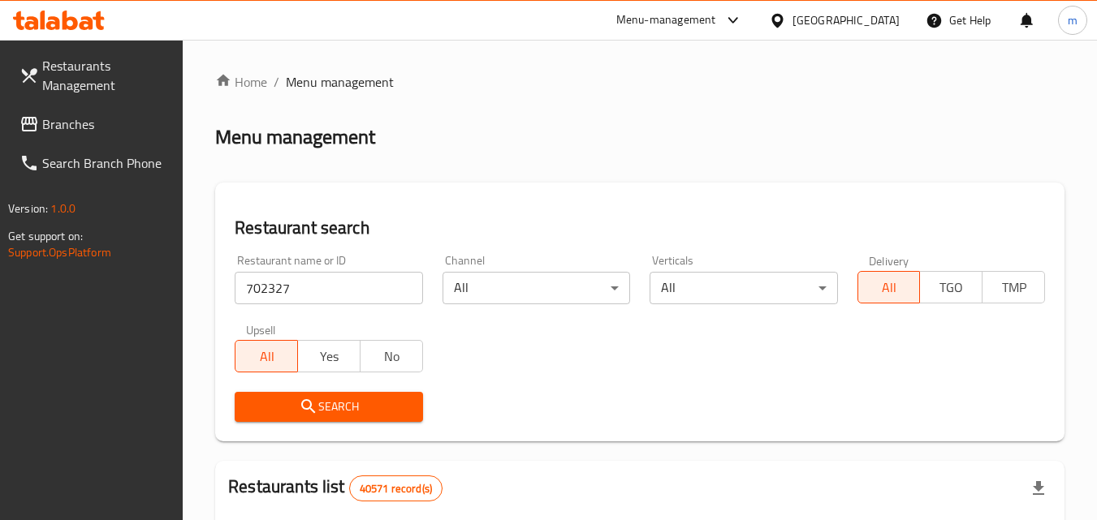
click at [332, 405] on span "Search" at bounding box center [329, 407] width 162 height 20
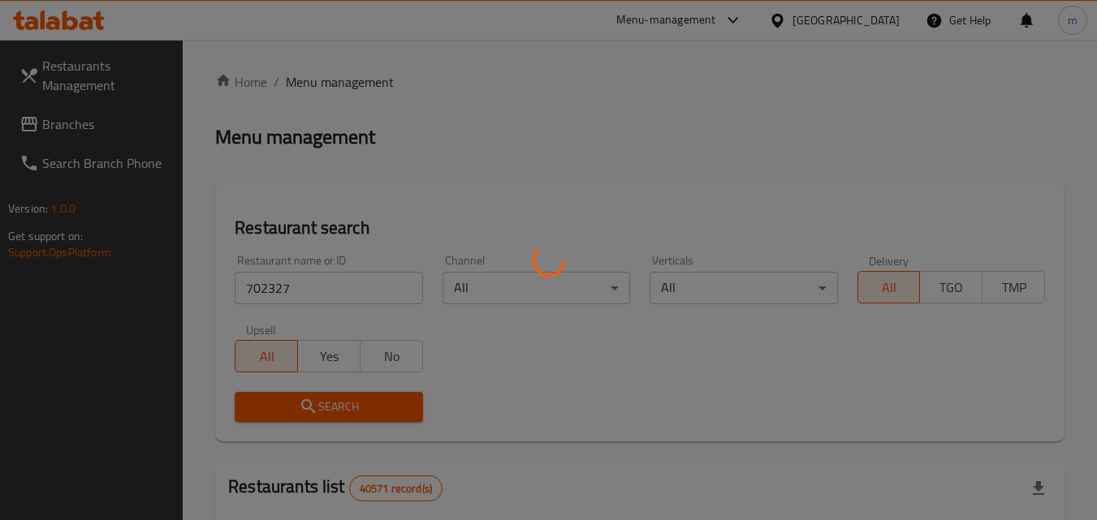
click at [332, 405] on div at bounding box center [548, 260] width 1097 height 520
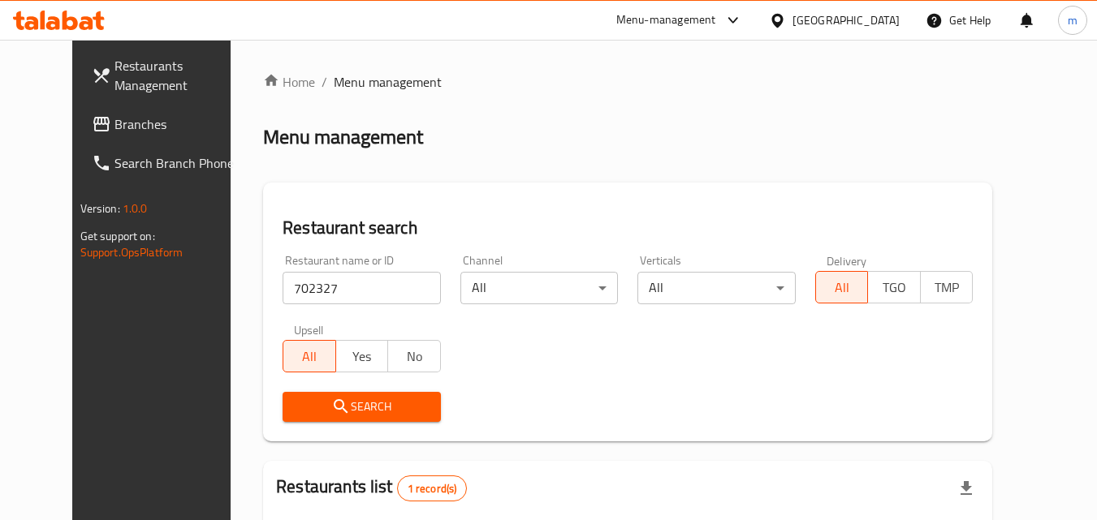
click at [817, 13] on div "[GEOGRAPHIC_DATA]" at bounding box center [846, 20] width 107 height 18
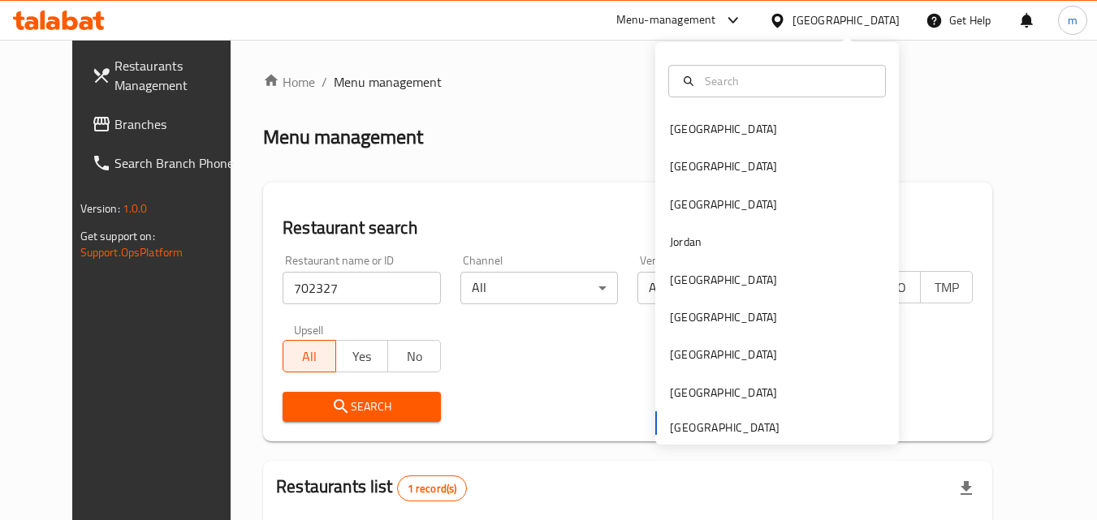
click at [674, 427] on div "[GEOGRAPHIC_DATA] [GEOGRAPHIC_DATA] [GEOGRAPHIC_DATA] [GEOGRAPHIC_DATA] [GEOGRA…" at bounding box center [777, 277] width 244 height 334
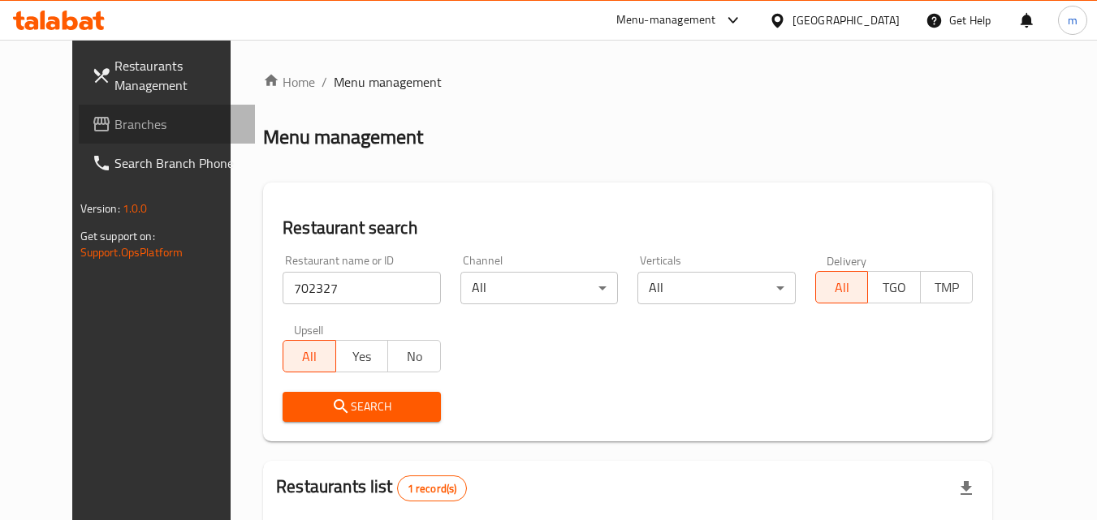
click at [114, 127] on span "Branches" at bounding box center [178, 123] width 128 height 19
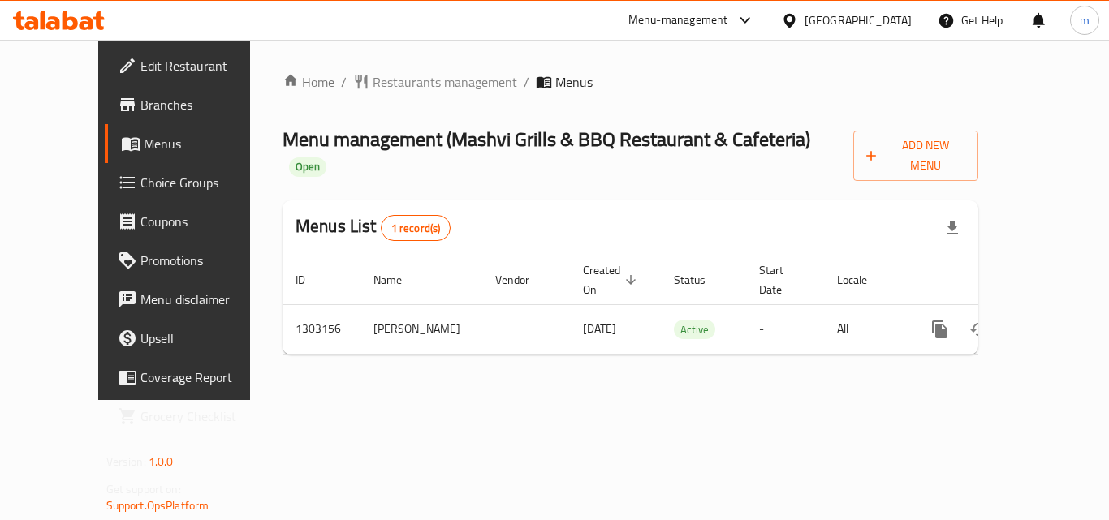
click at [382, 83] on span "Restaurants management" at bounding box center [445, 81] width 145 height 19
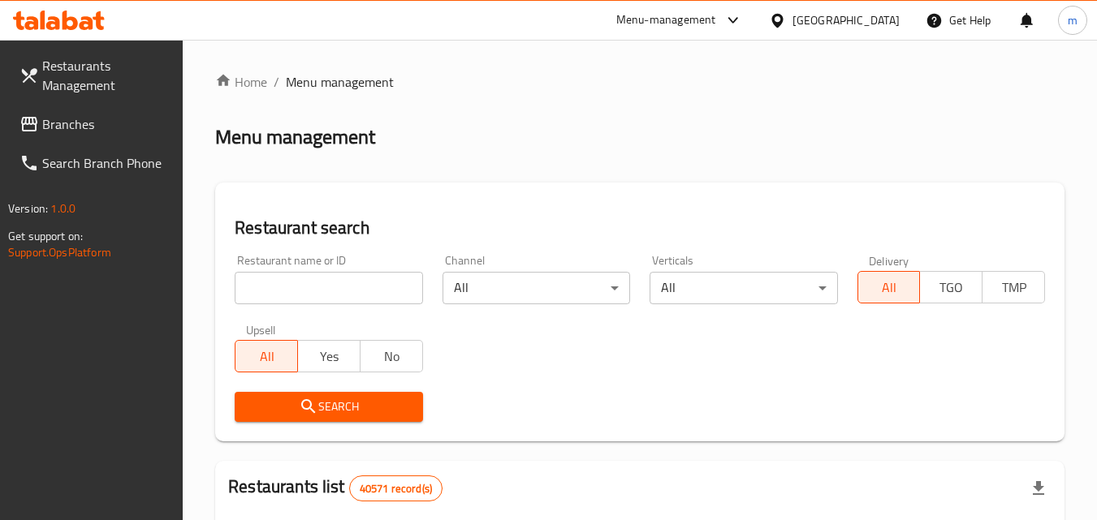
click at [340, 290] on input "search" at bounding box center [329, 288] width 188 height 32
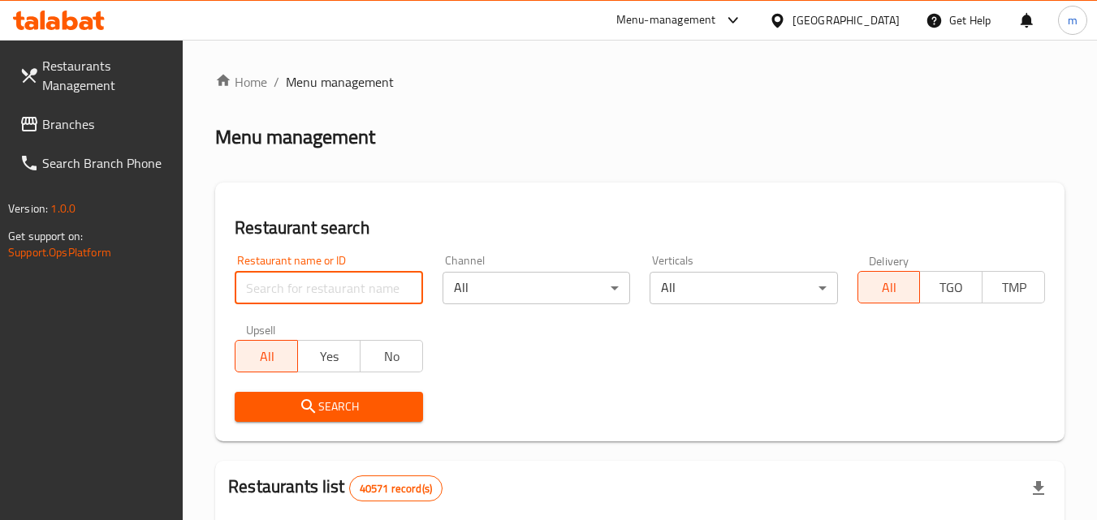
paste input "702710"
type input "702710"
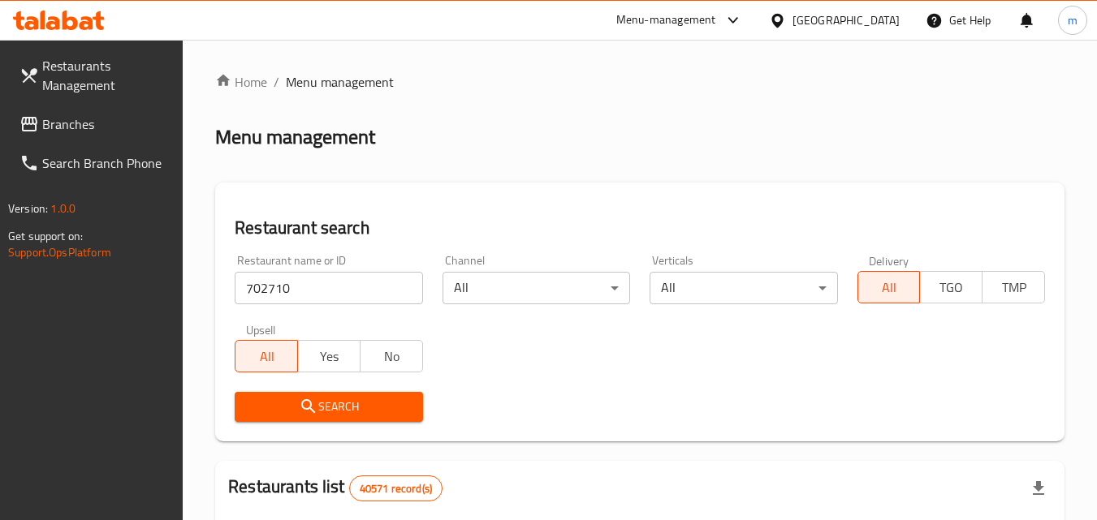
click at [348, 402] on span "Search" at bounding box center [329, 407] width 162 height 20
